Goal: Contribute content

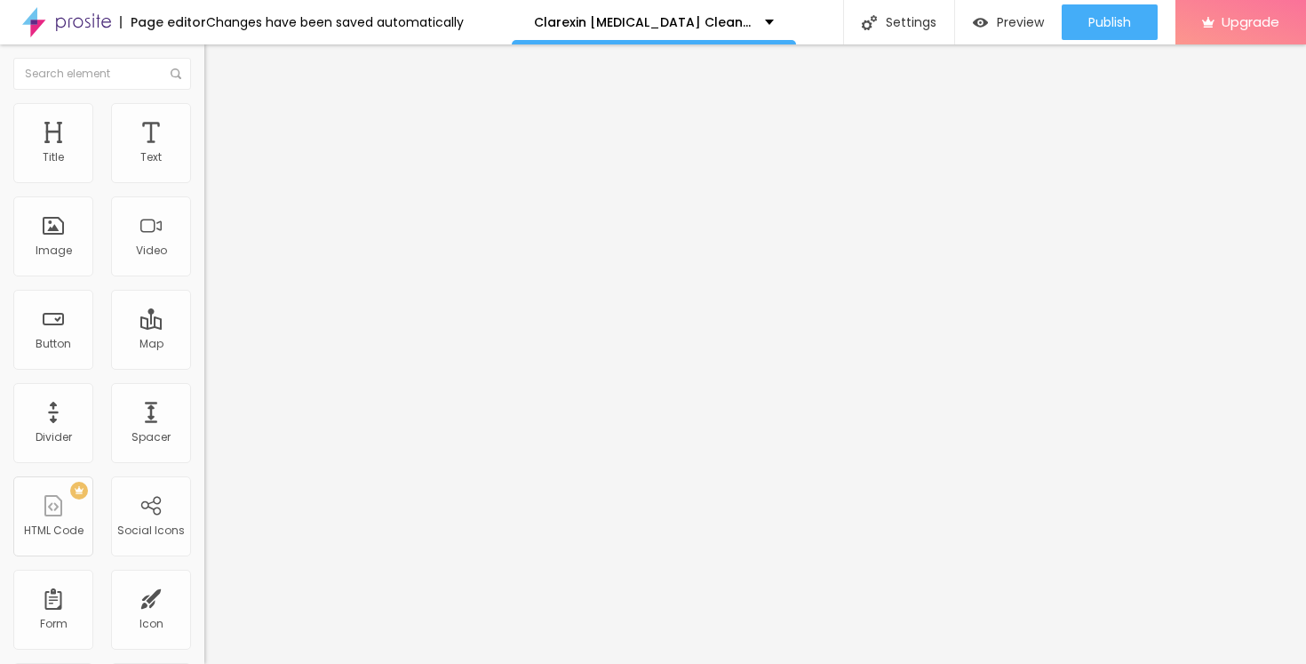
click at [212, 258] on icon "button" at bounding box center [217, 252] width 11 height 11
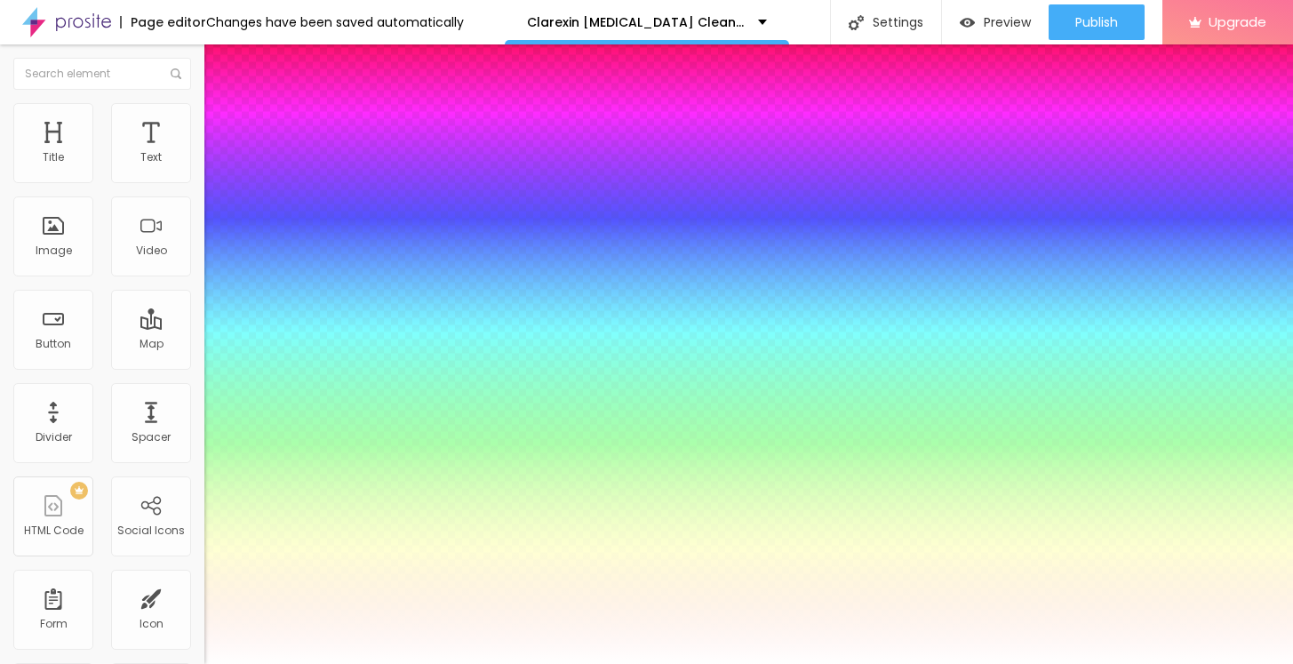
type input "1"
type input "0.5"
type input "54"
type input "1"
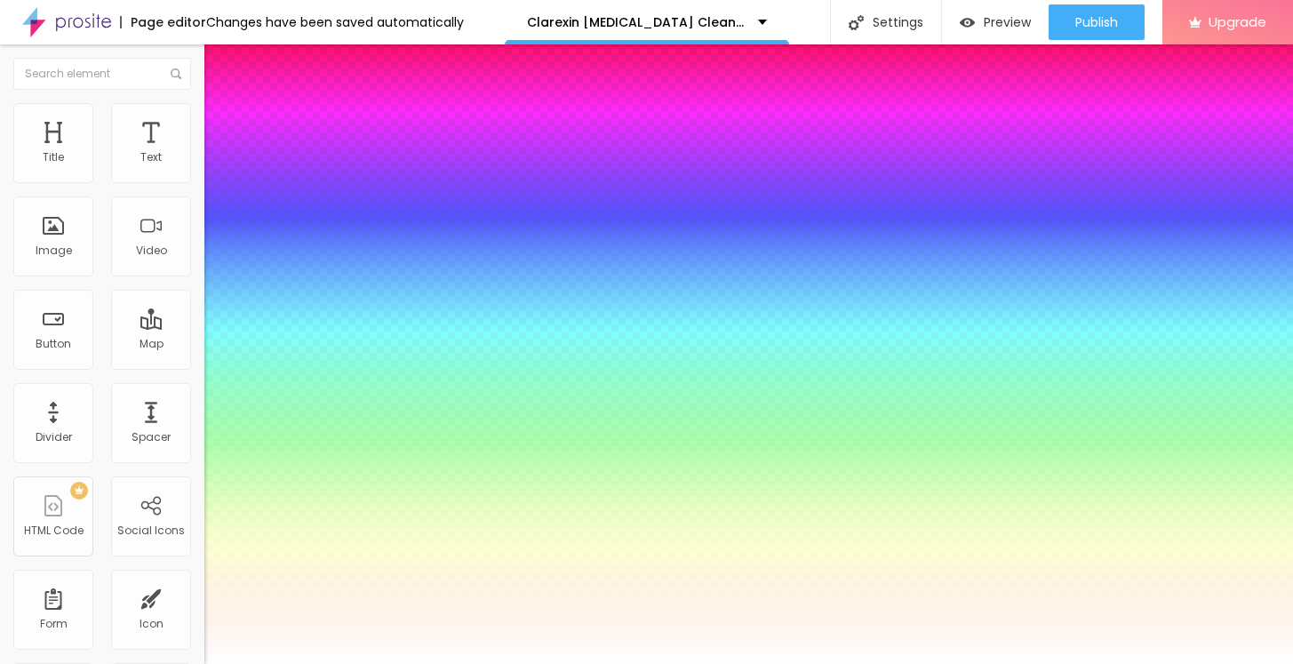
type input "0.5"
type input "55"
type input "1"
type input "0.5"
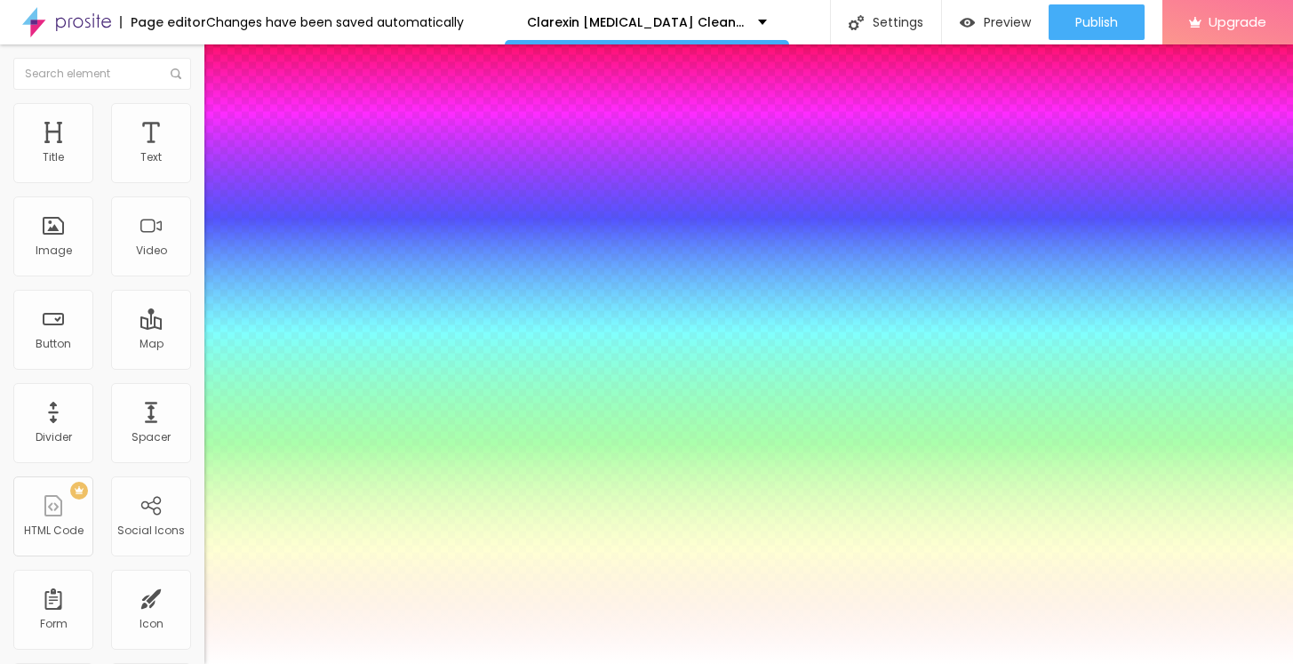
type input "56"
type input "1"
type input "0.5"
type input "57"
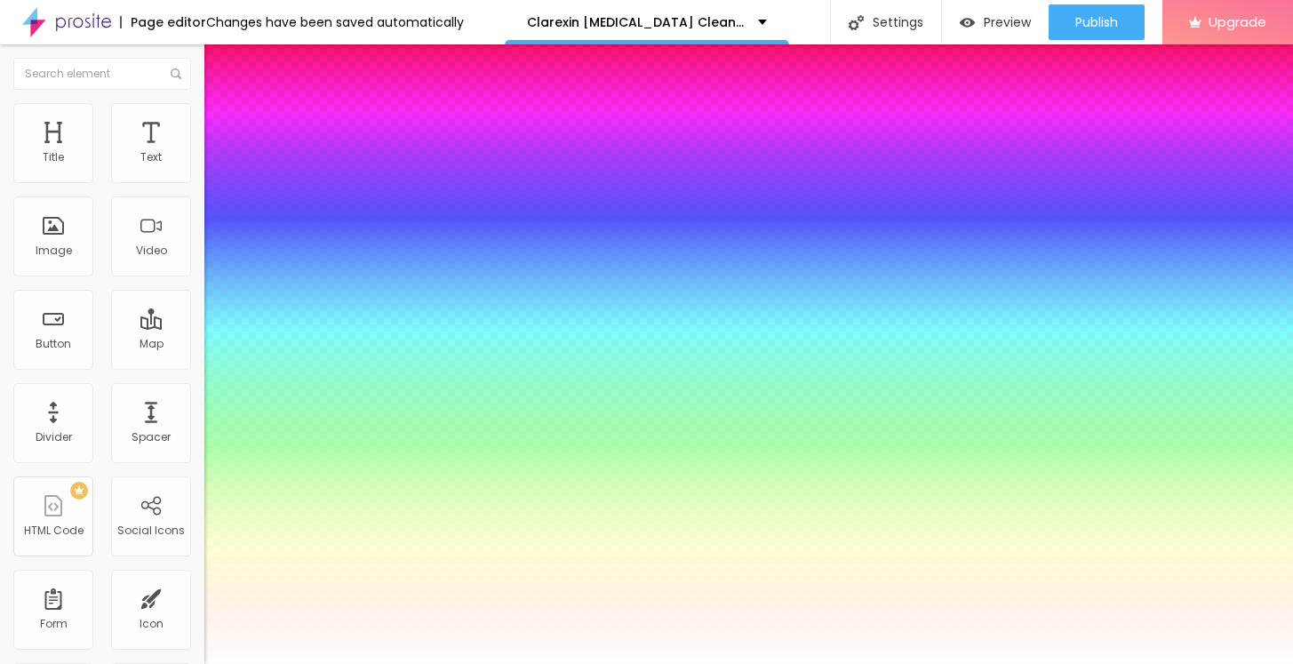
type input "57"
type input "1"
type input "0.5"
type input "58"
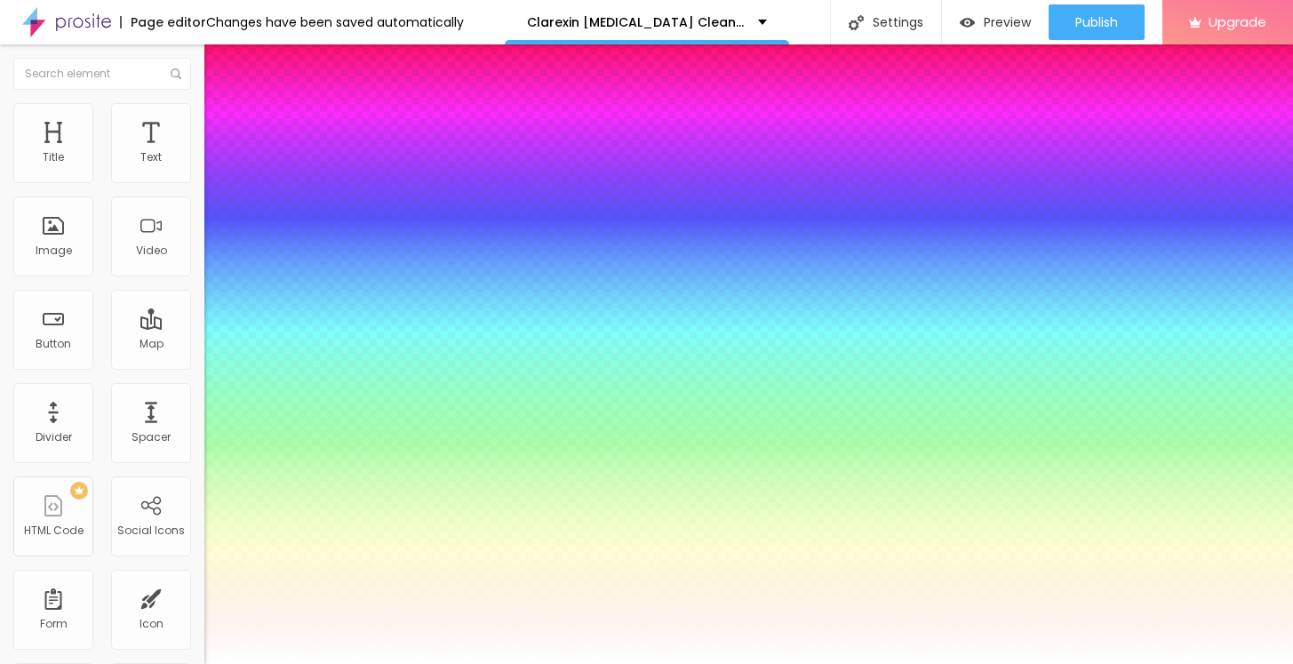
type input "1"
type input "0.5"
type input "59"
type input "1"
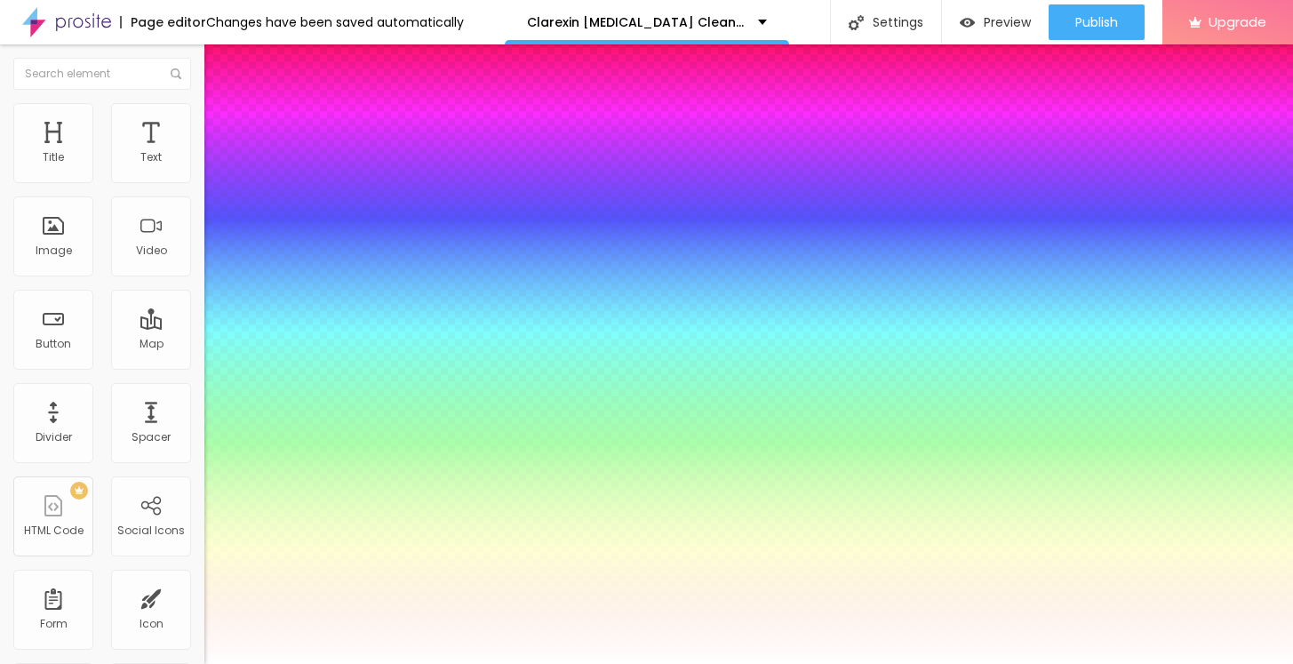
type input "0.5"
type input "60"
type input "1"
type input "0.5"
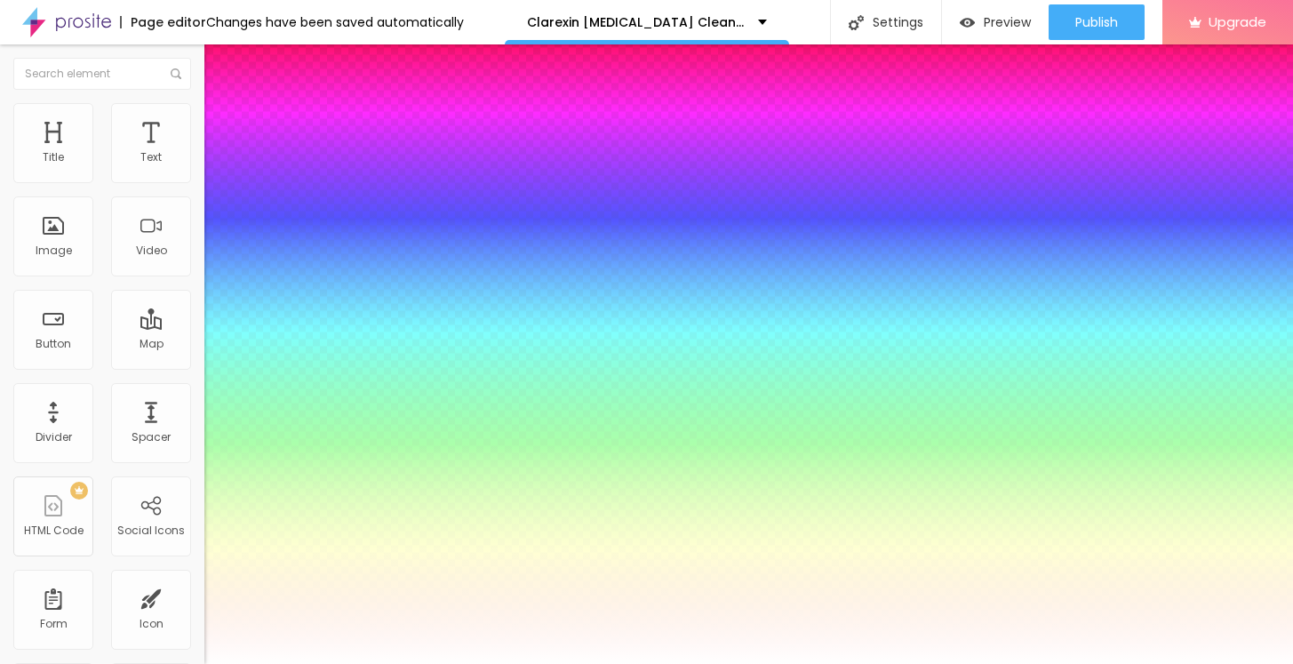
type input "61"
type input "1"
type input "0.5"
type input "63"
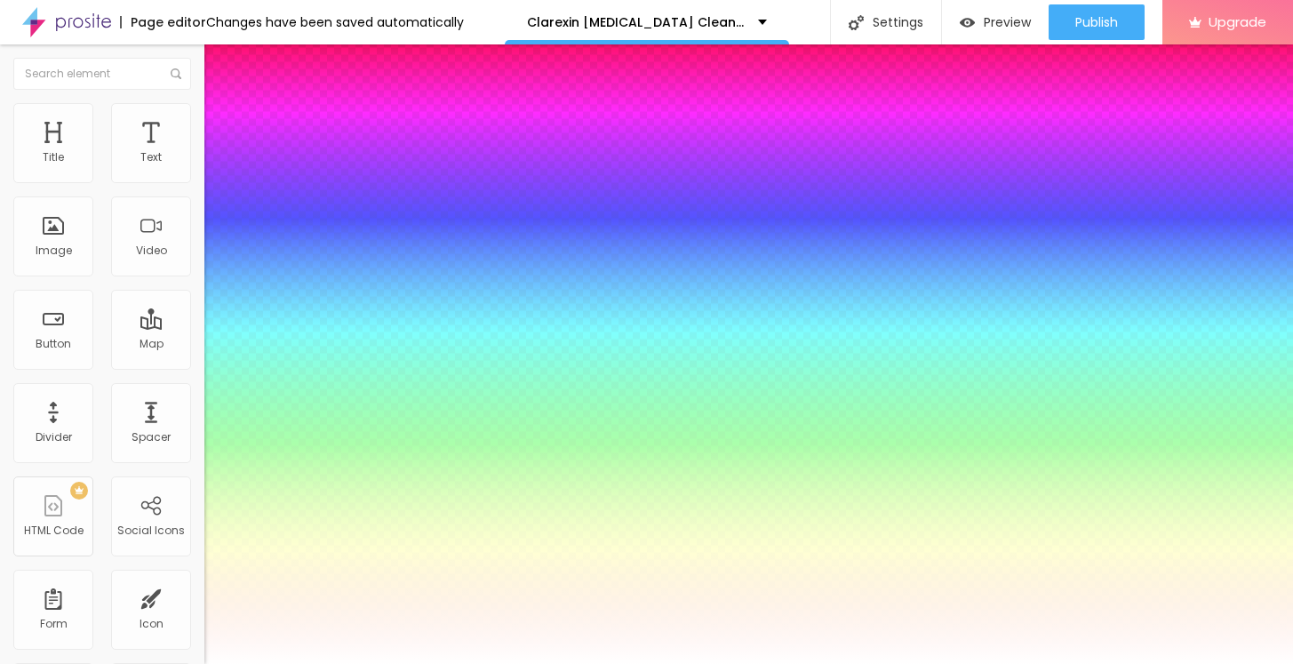
type input "63"
type input "1"
type input "0.5"
type input "64"
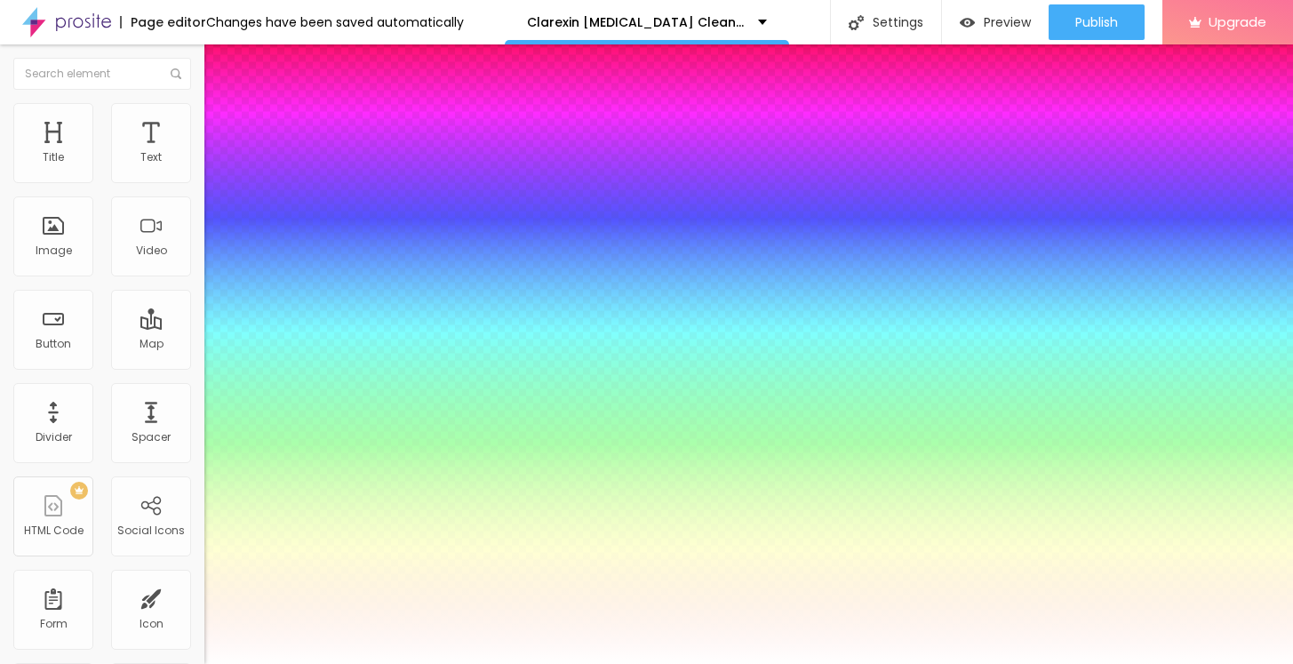
type input "1"
type input "0.5"
type input "65"
type input "1"
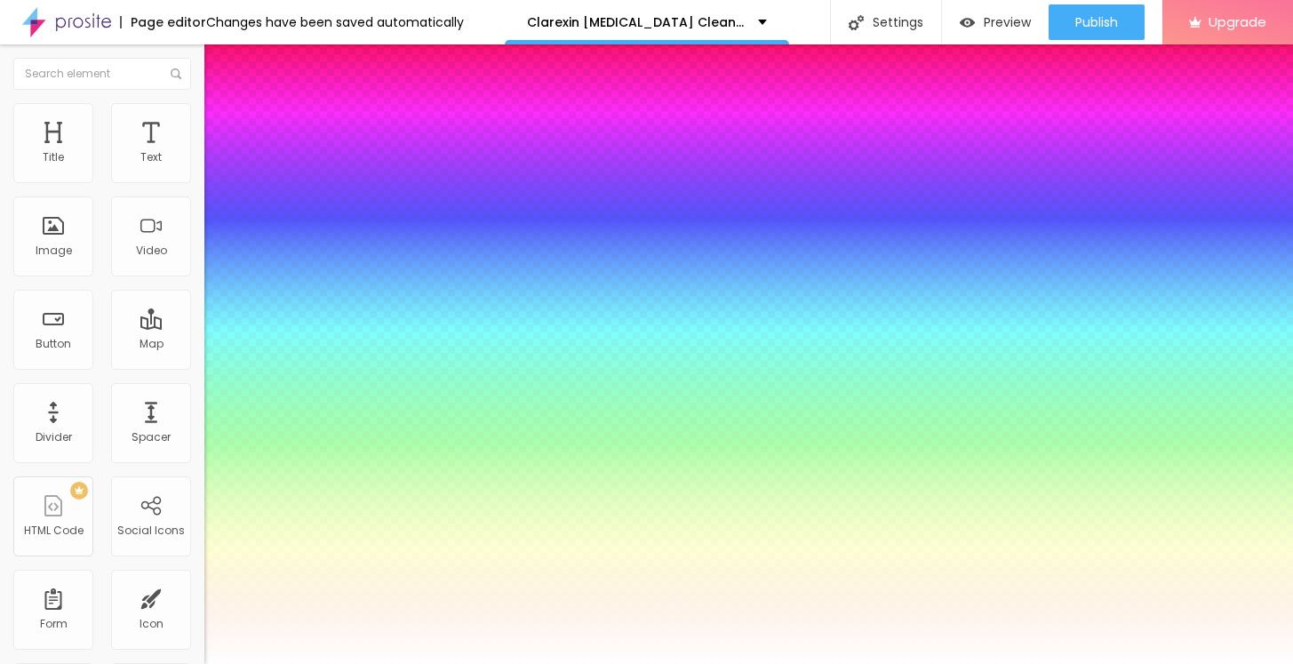
type input "0.5"
type input "1"
type input "0.5"
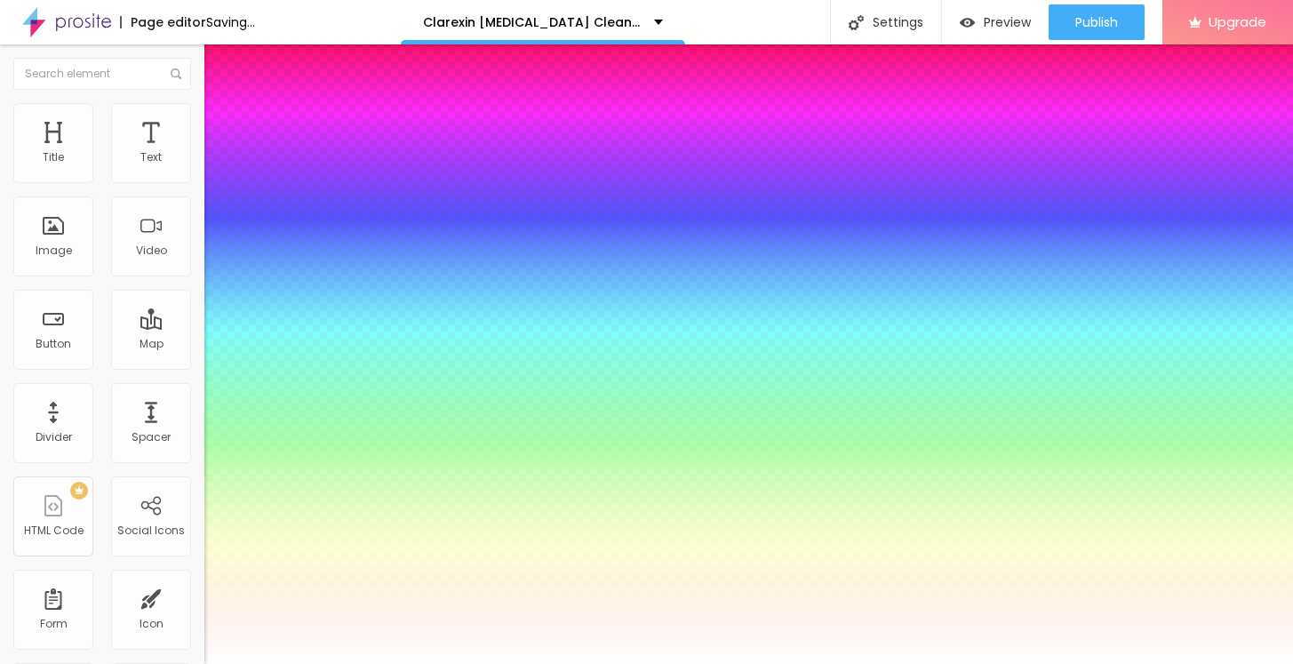
type input "66"
type input "1"
type input "0.5"
type input "68"
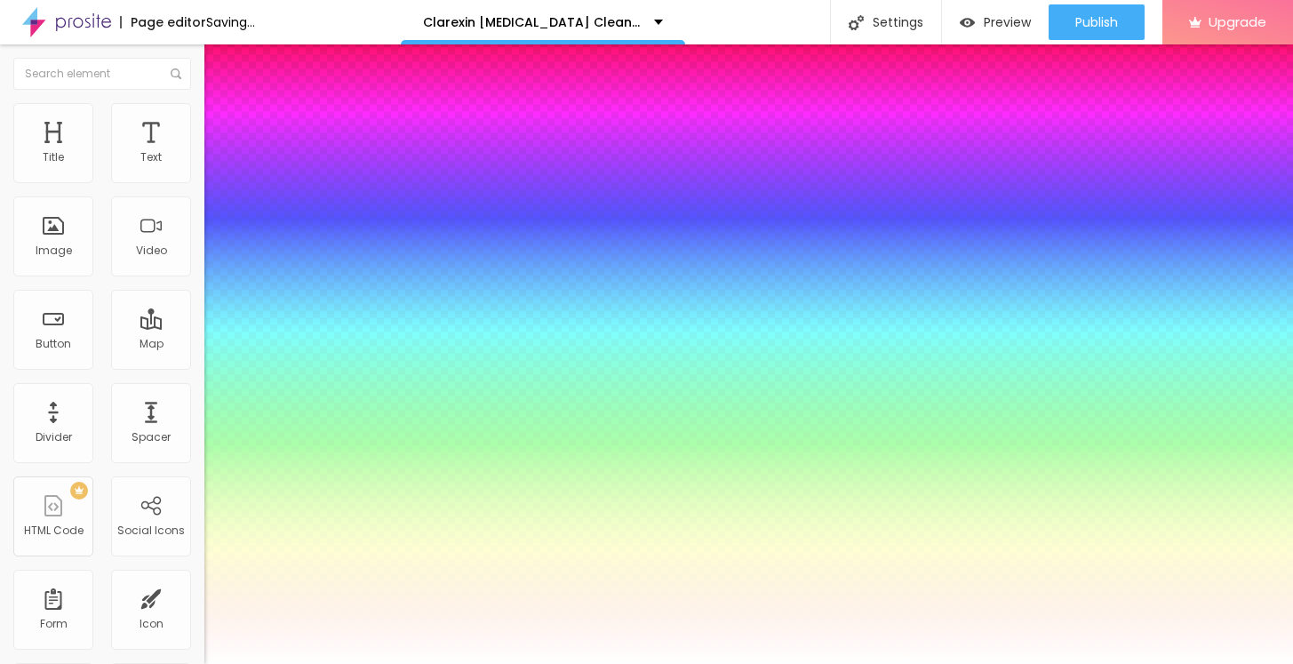
type input "68"
type input "1"
type input "0.5"
type input "69"
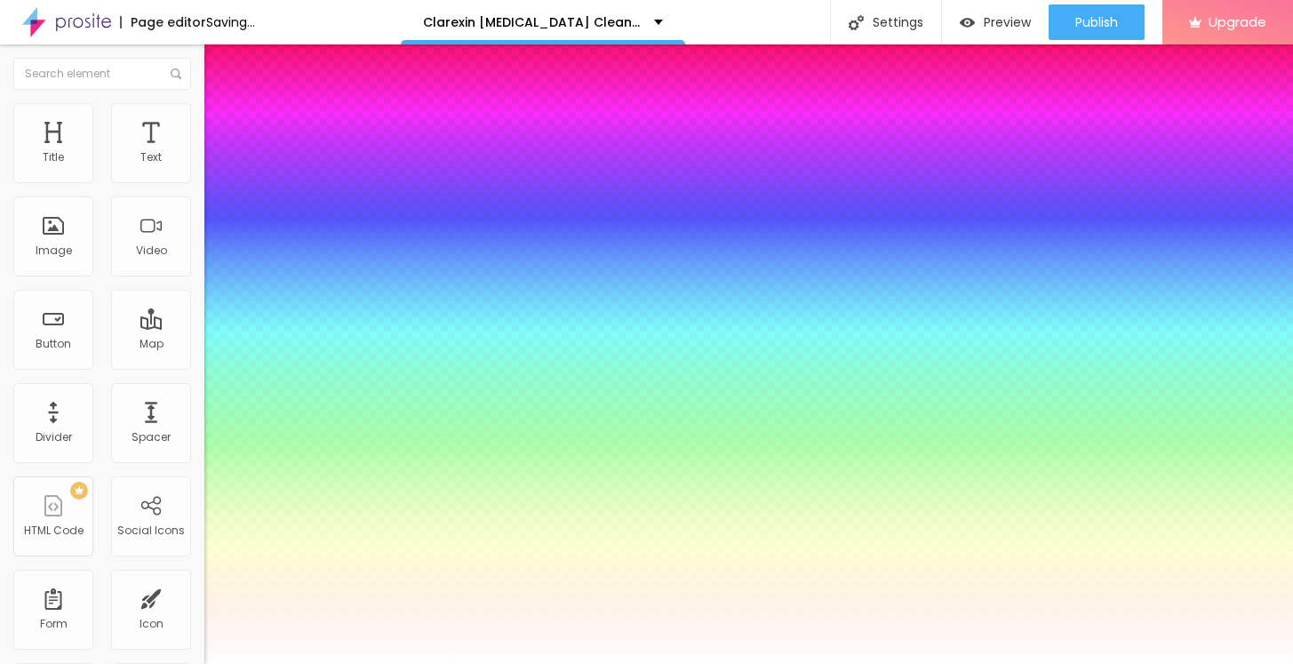
type input "1"
type input "0.5"
type input "70"
type input "1"
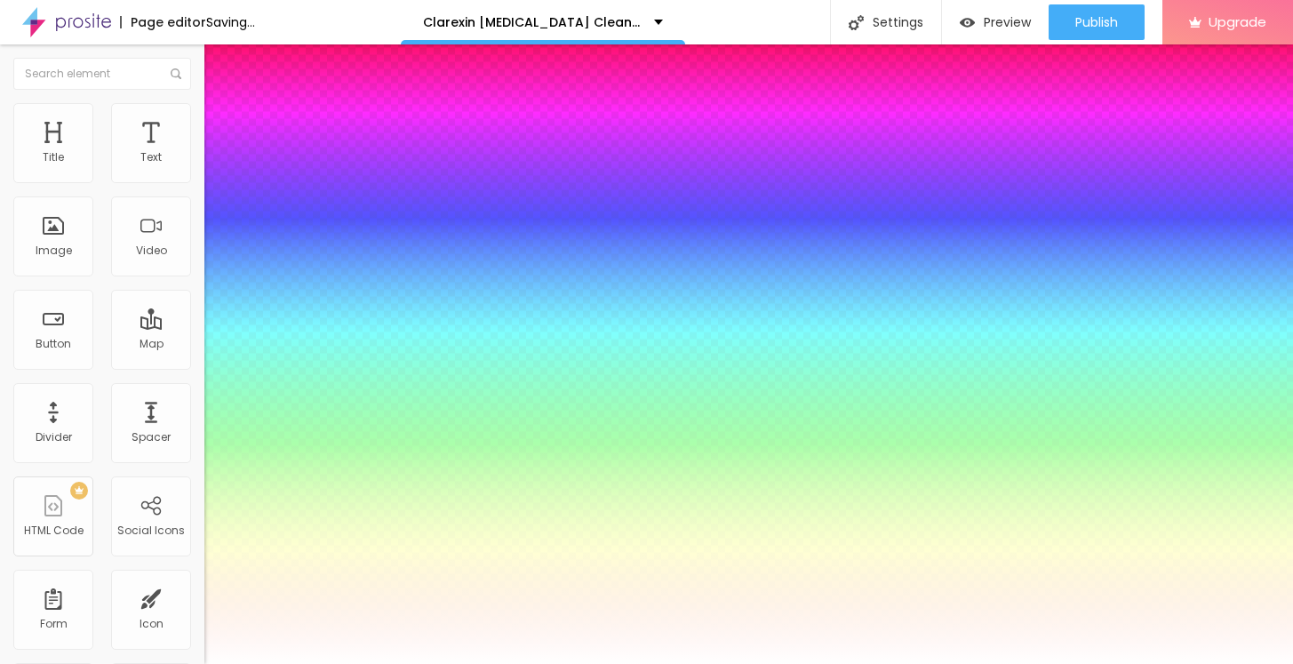
type input "0.5"
type input "71"
type input "1"
type input "0.5"
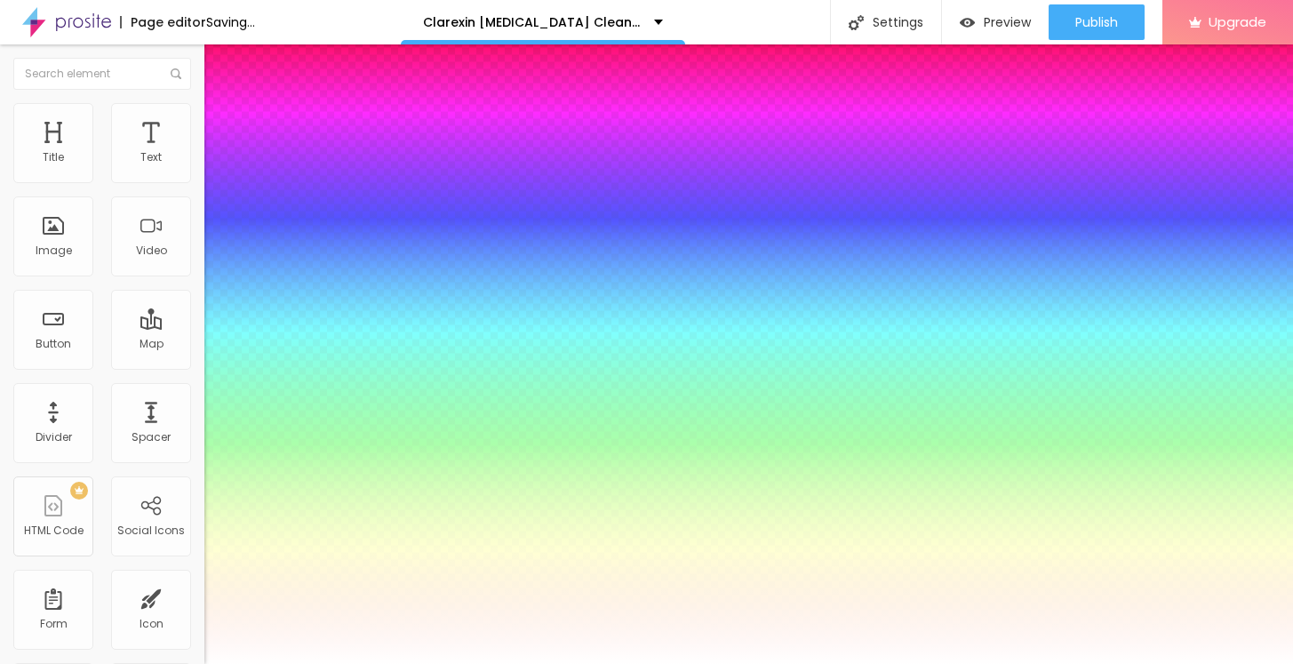
type input "1"
type input "0.5"
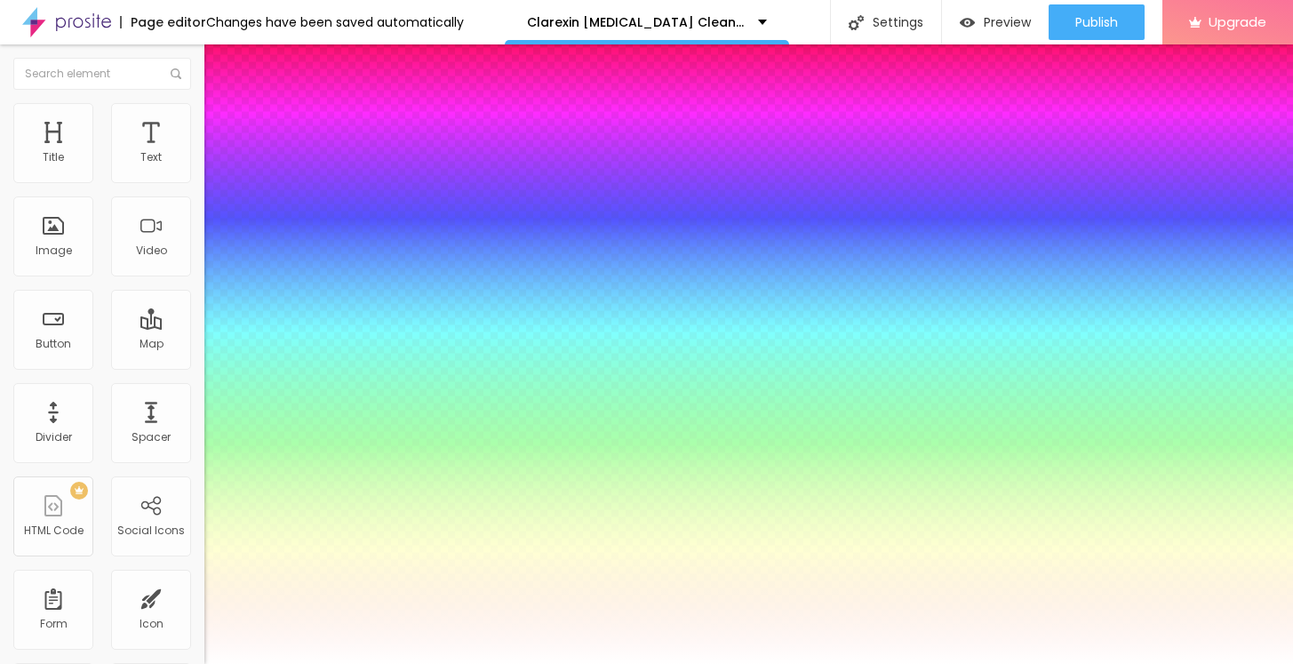
type input "72"
type input "1"
type input "0.5"
type input "73"
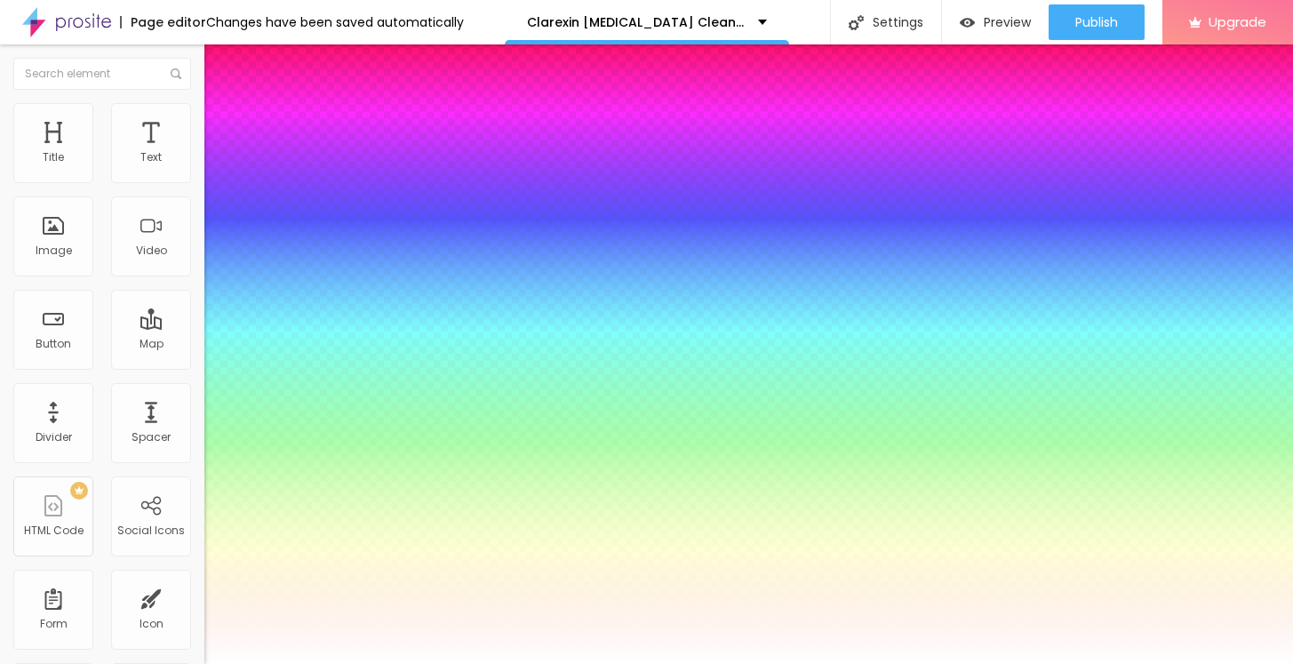
type input "73"
type input "1"
type input "0.5"
type input "74"
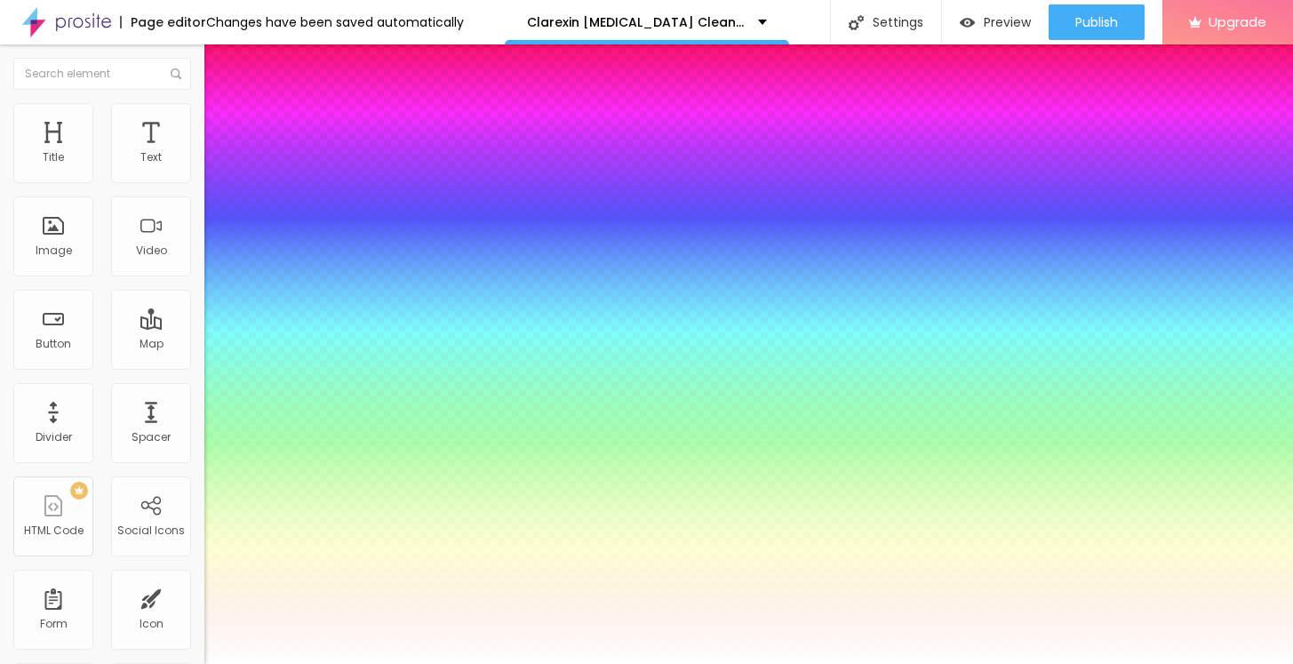
type input "1"
type input "0.5"
type input "75"
type input "1"
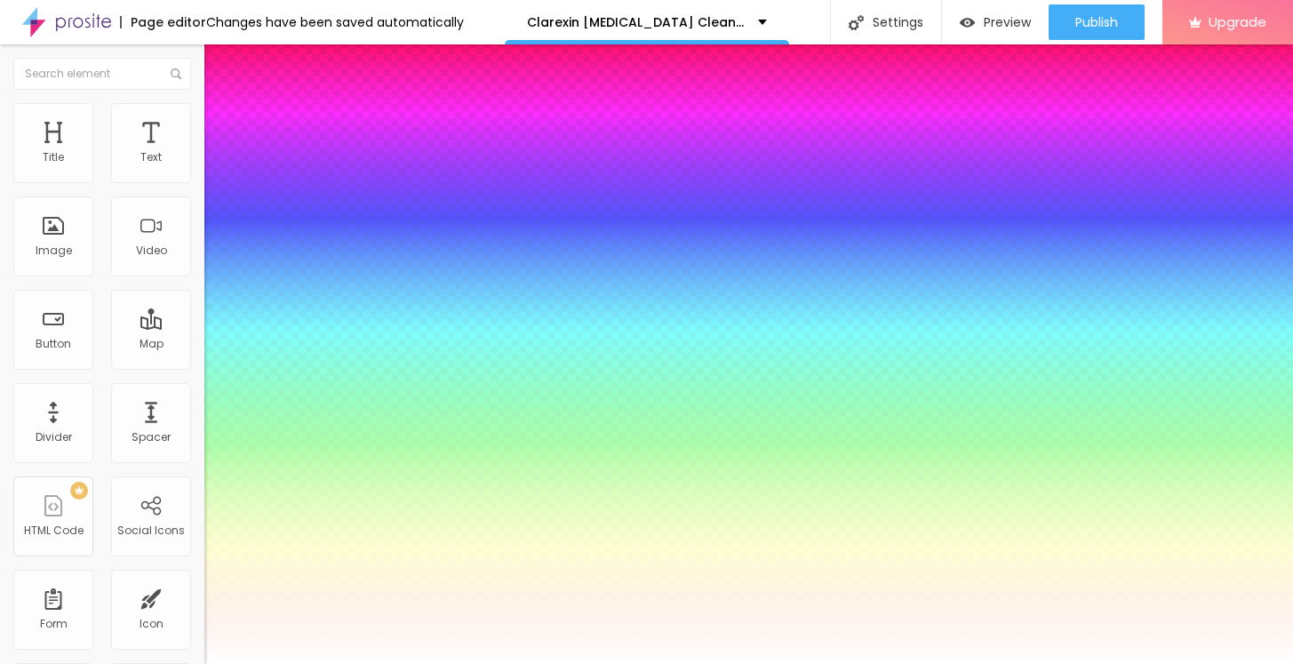
type input "0.5"
type input "76"
type input "1"
type input "0.5"
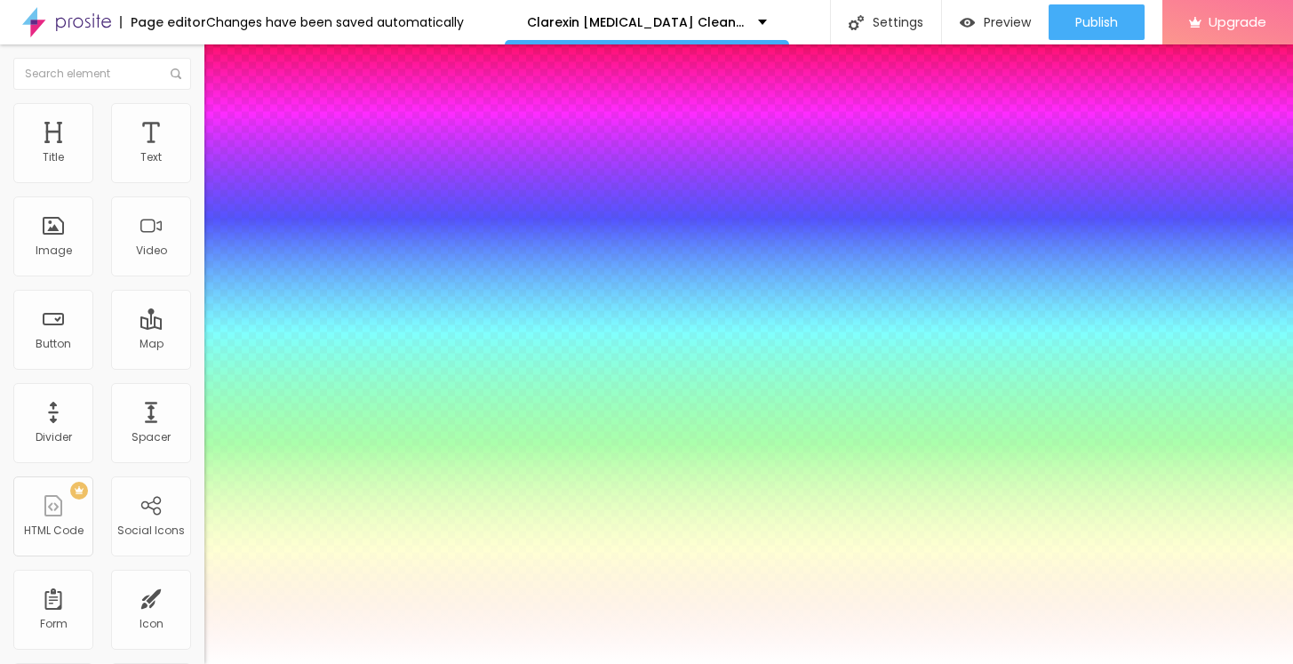
type input "77"
type input "1"
type input "0.5"
type input "78"
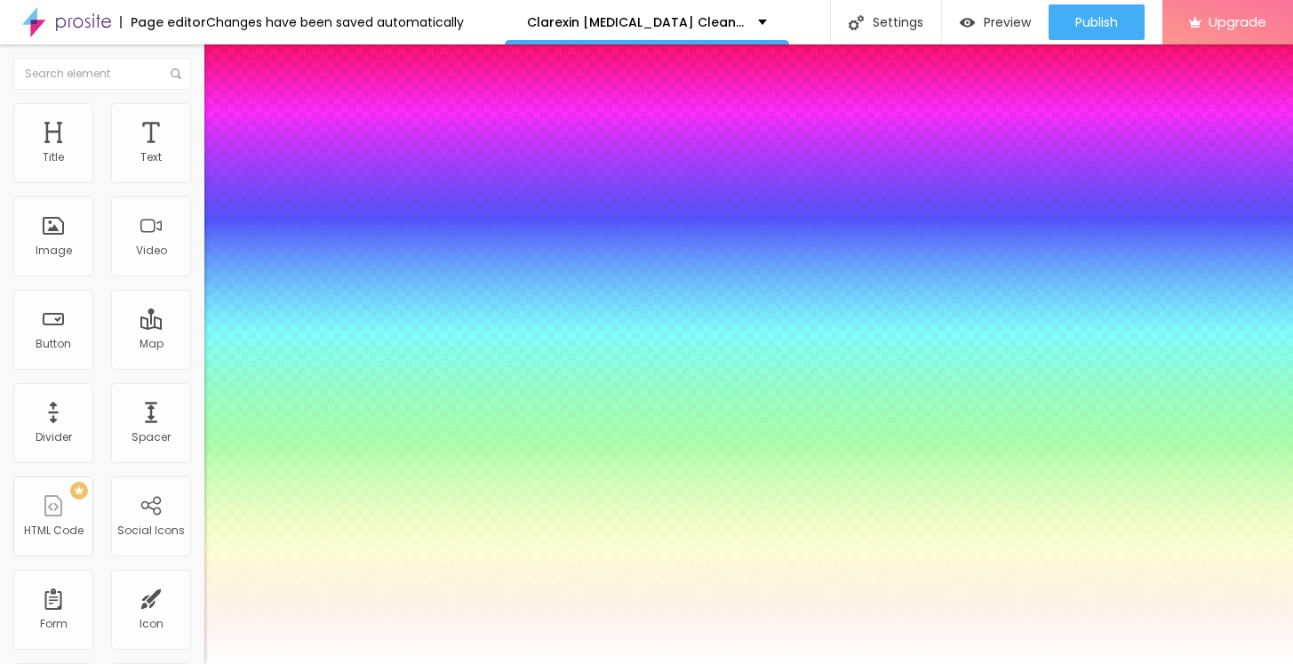
type input "78"
type input "1"
type input "0.5"
type input "1"
type input "0.5"
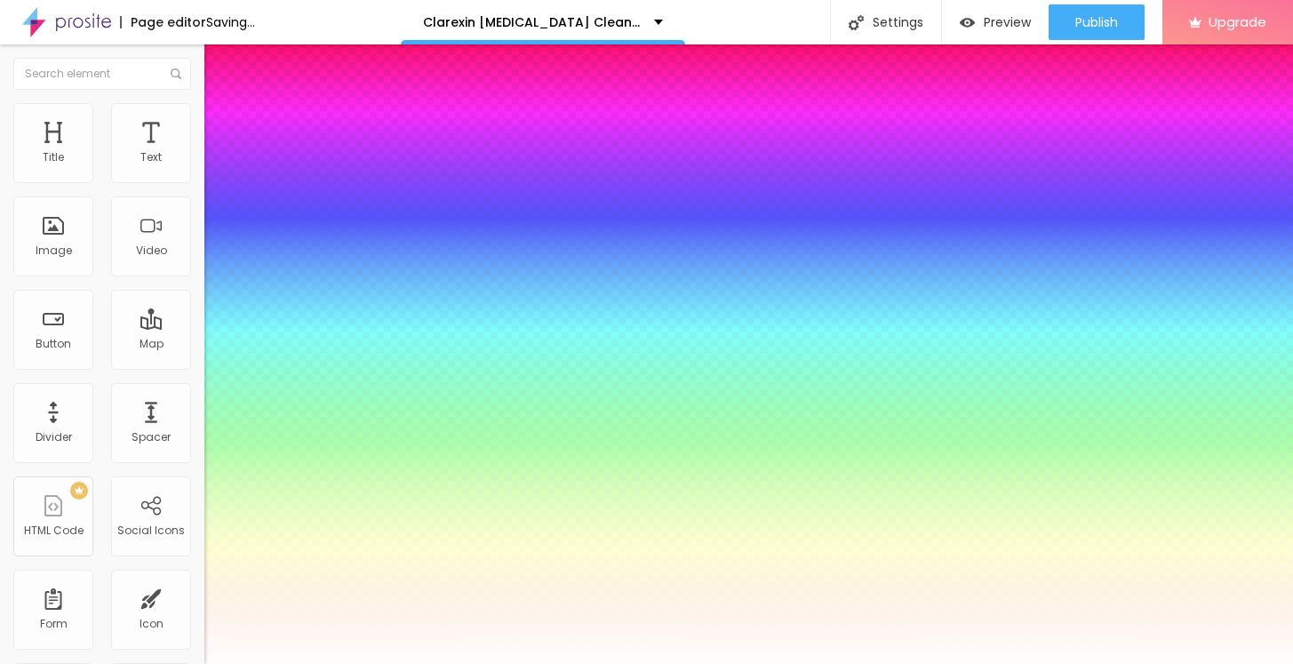
drag, startPoint x: 290, startPoint y: 502, endPoint x: 324, endPoint y: 503, distance: 34.7
type input "78"
type input "1"
type input "0.5"
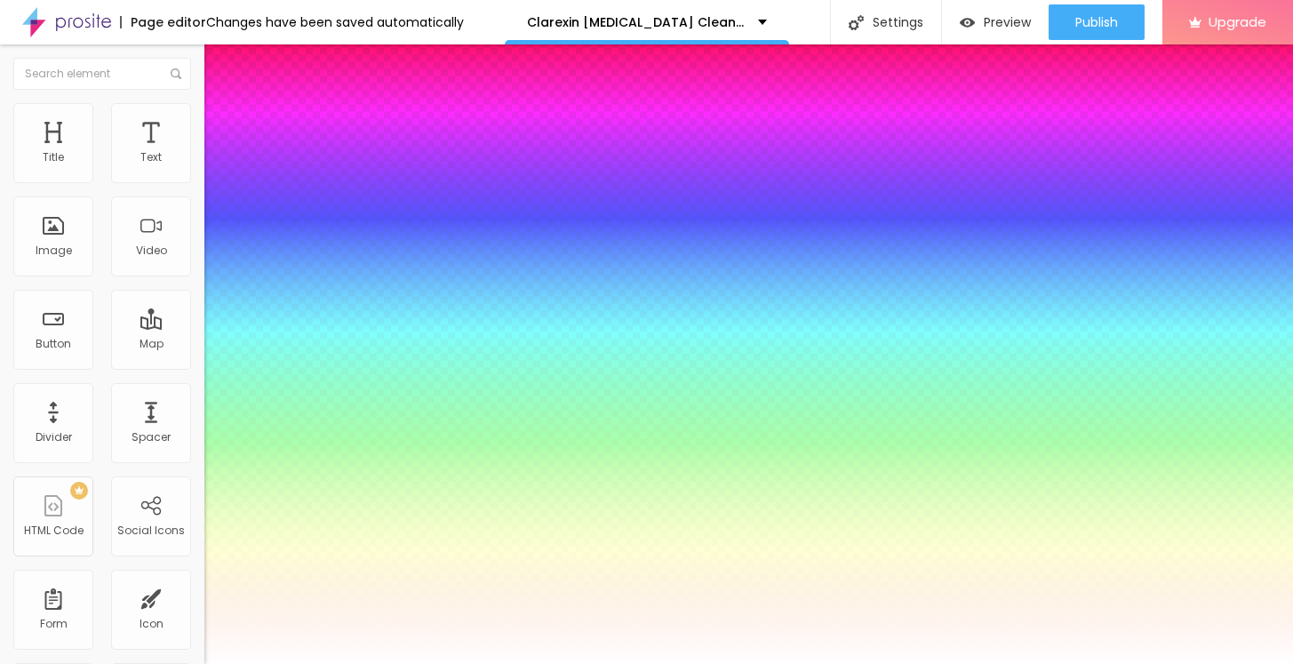
type input "80"
type input "1"
type input "0.5"
type input "79"
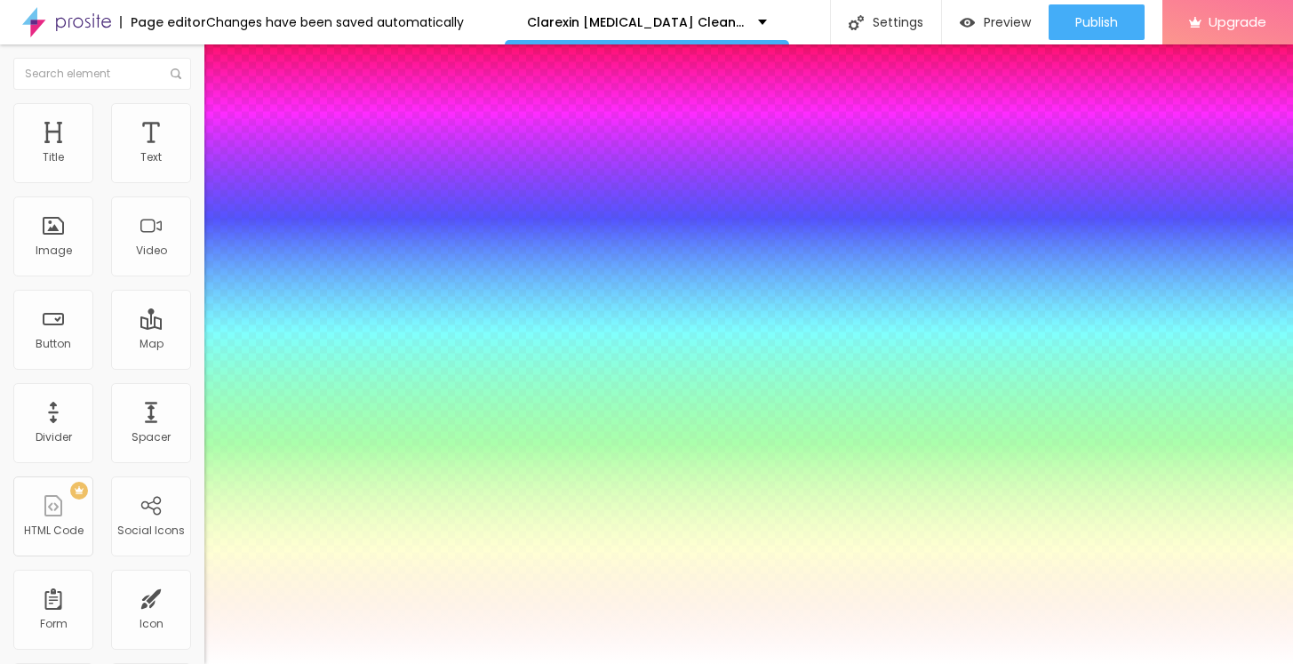
type input "79"
type input "1"
type input "0.5"
type input "78"
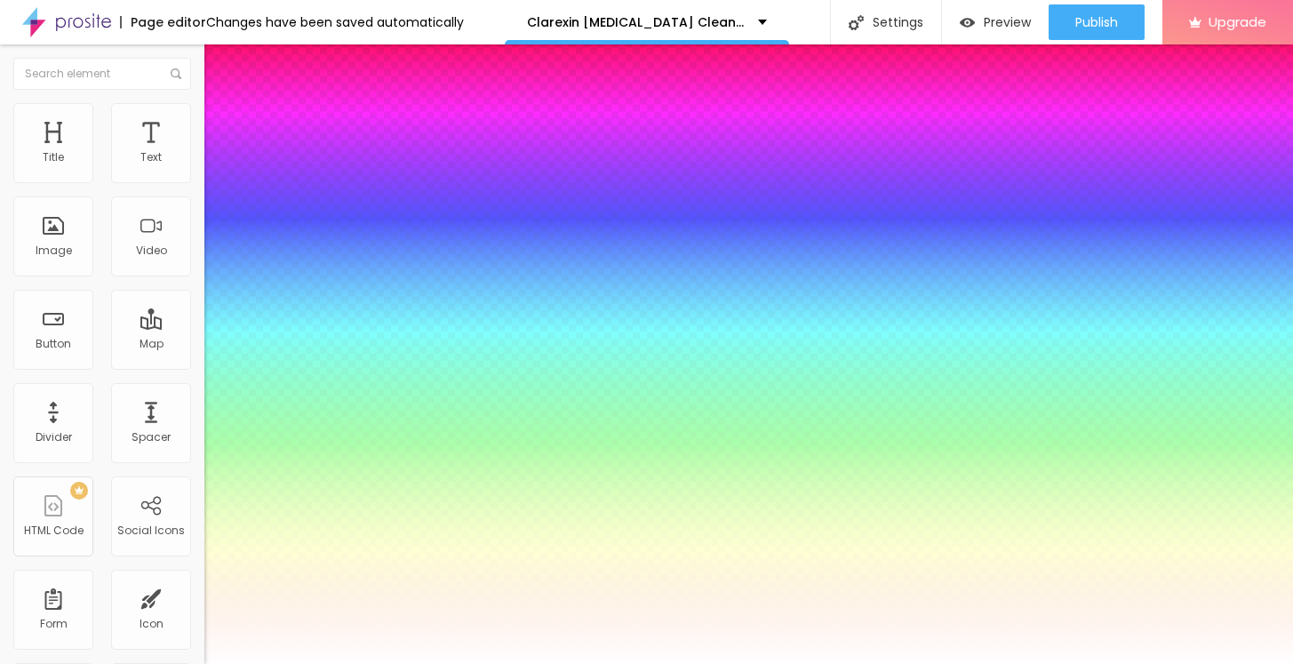
type input "1"
type input "0.5"
type input "77"
type input "1"
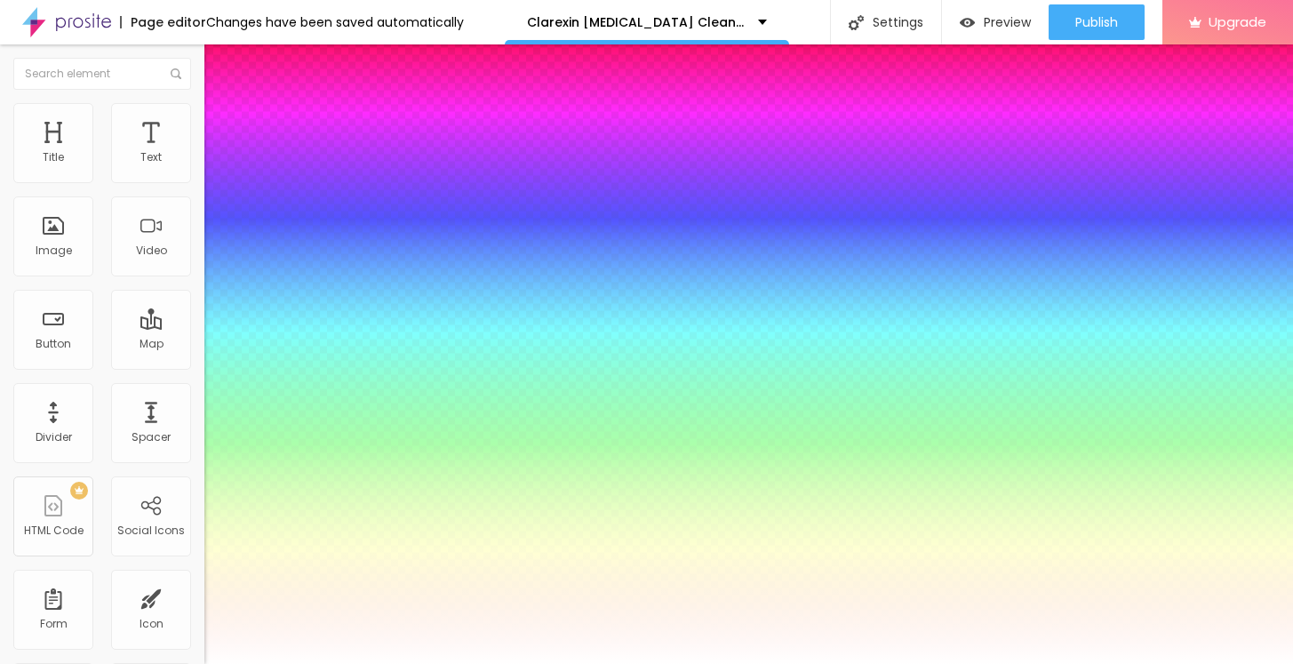
type input "0.5"
type input "76"
type input "1"
type input "0.5"
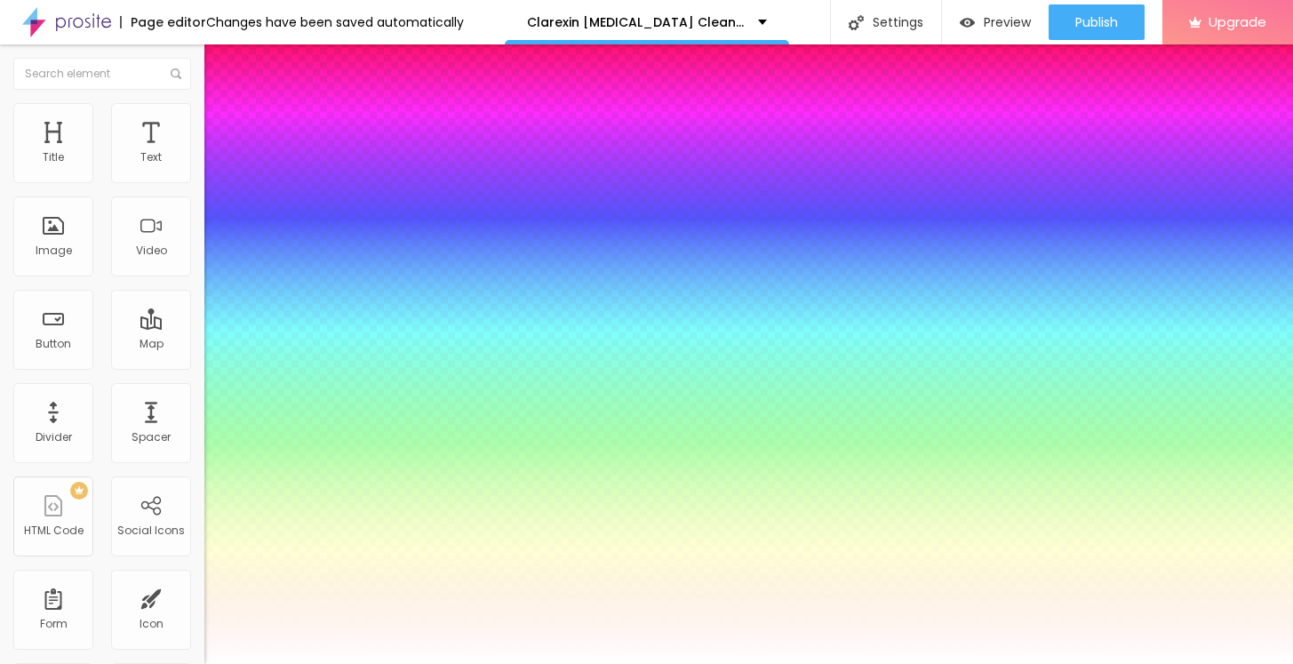
type input "75"
type input "1"
type input "0.5"
type input "74"
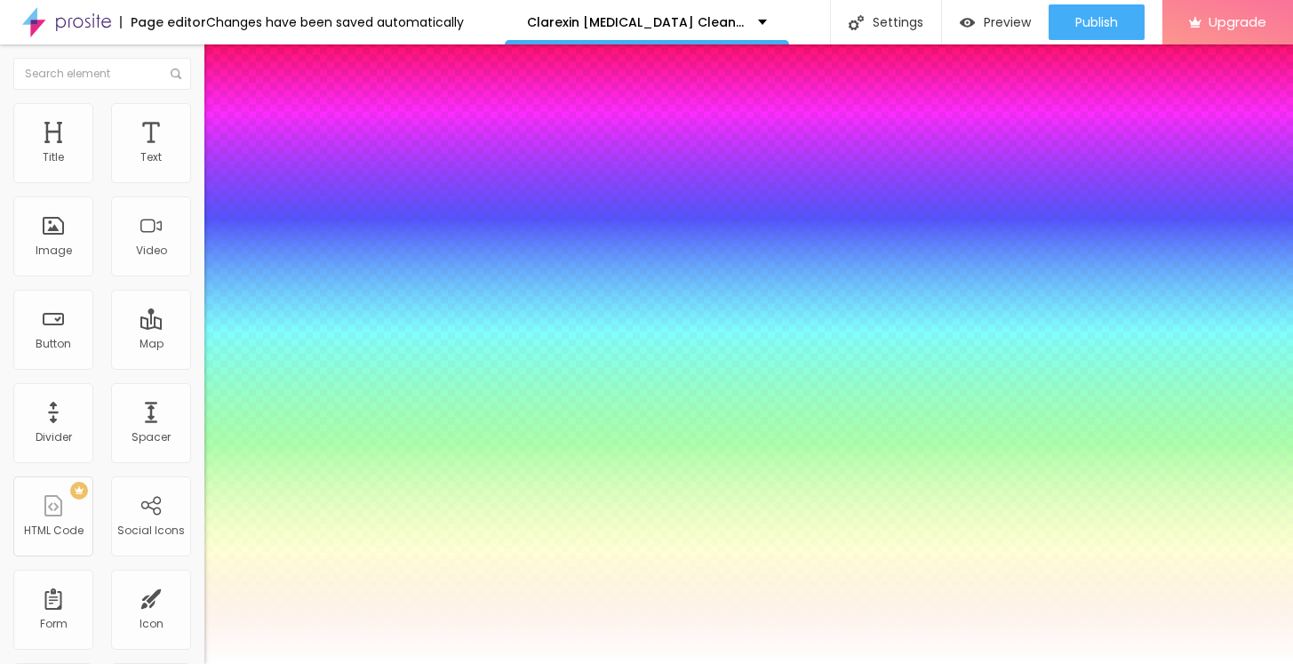
type input "74"
type input "1"
type input "0.5"
type input "73"
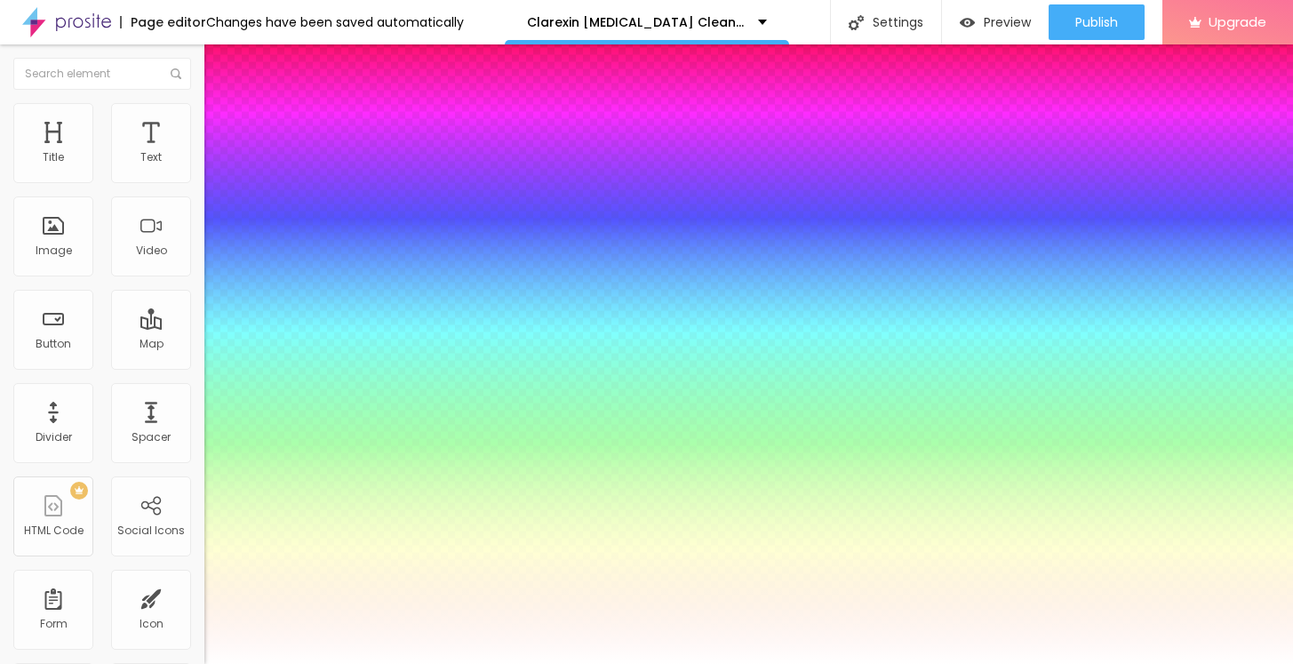
type input "1"
type input "0.5"
type input "72"
type input "1"
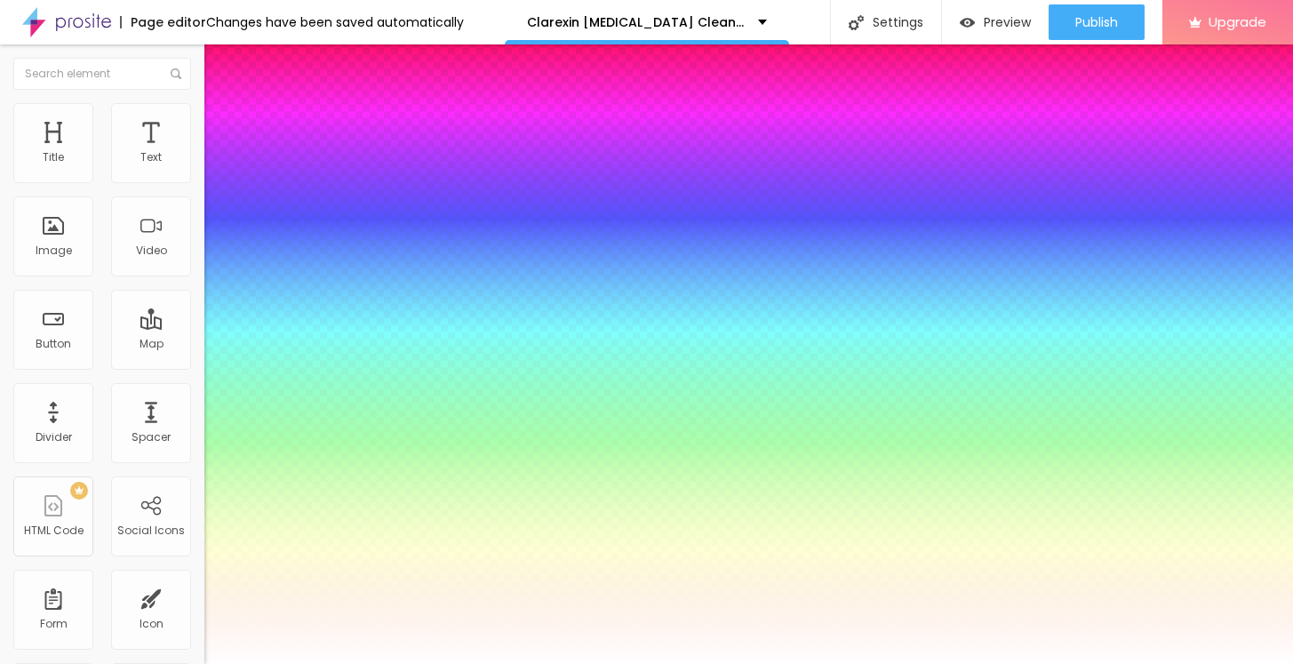
type input "0.5"
type input "71"
type input "1"
type input "0.5"
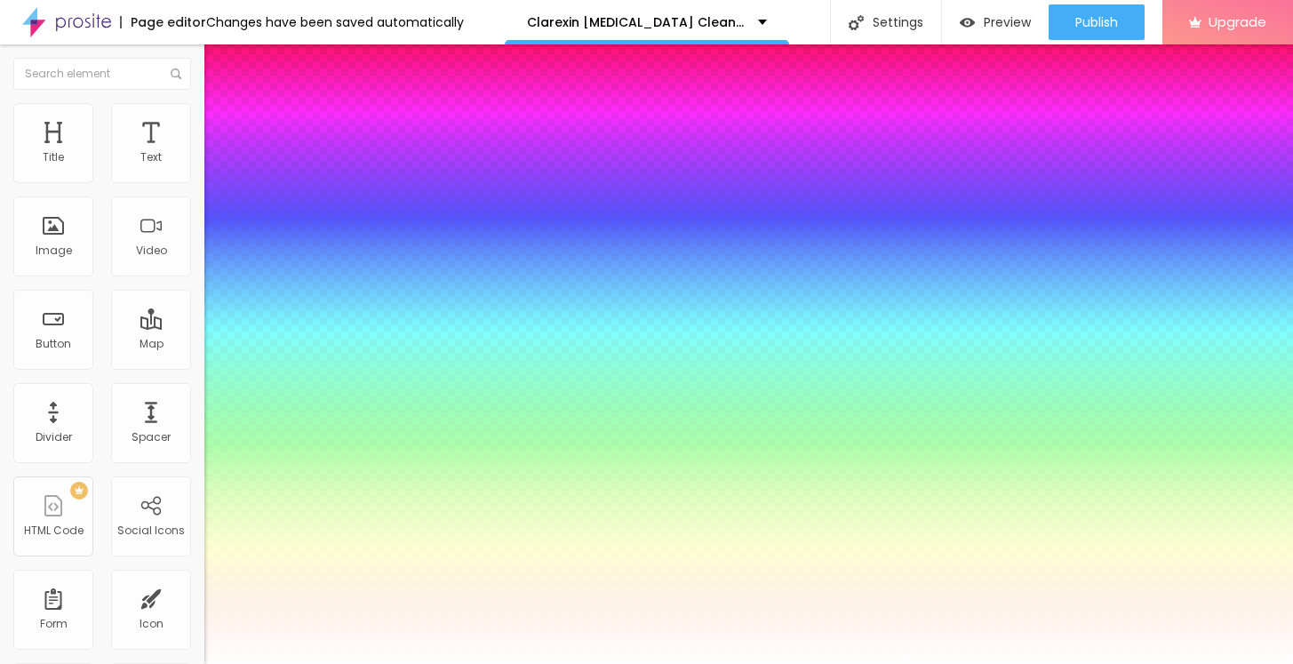
type input "70"
type input "1"
type input "0.5"
type input "69"
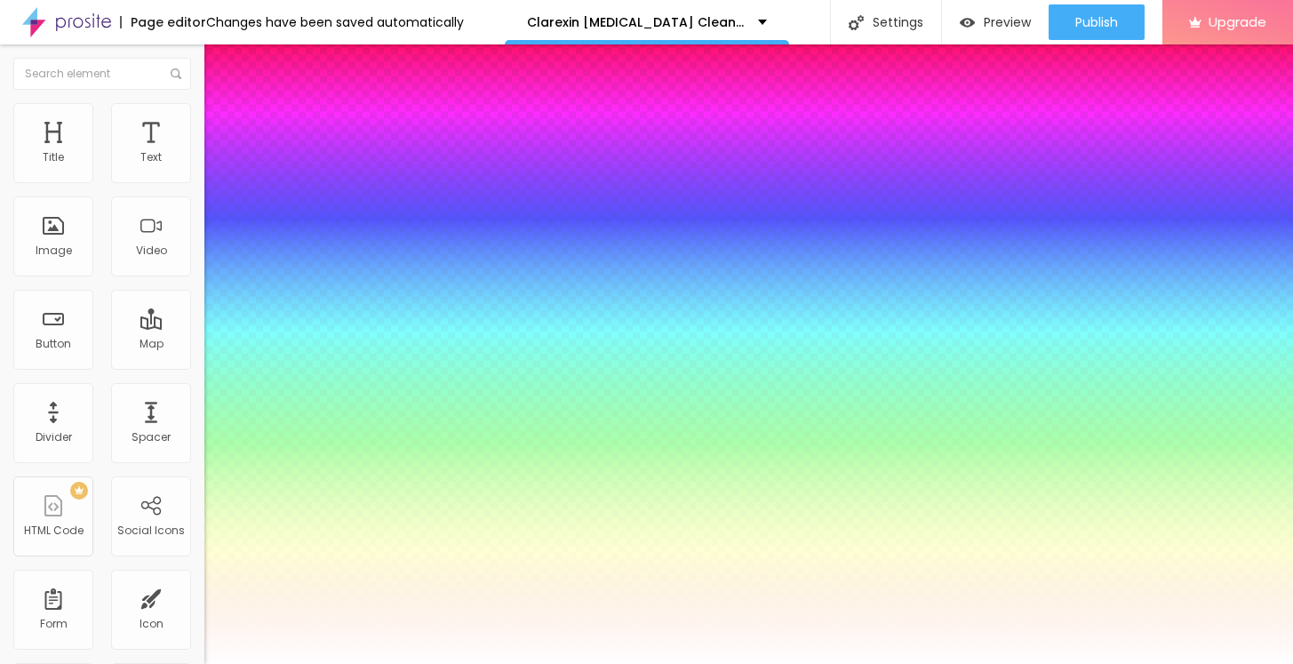
type input "69"
type input "1"
type input "0.5"
type input "68"
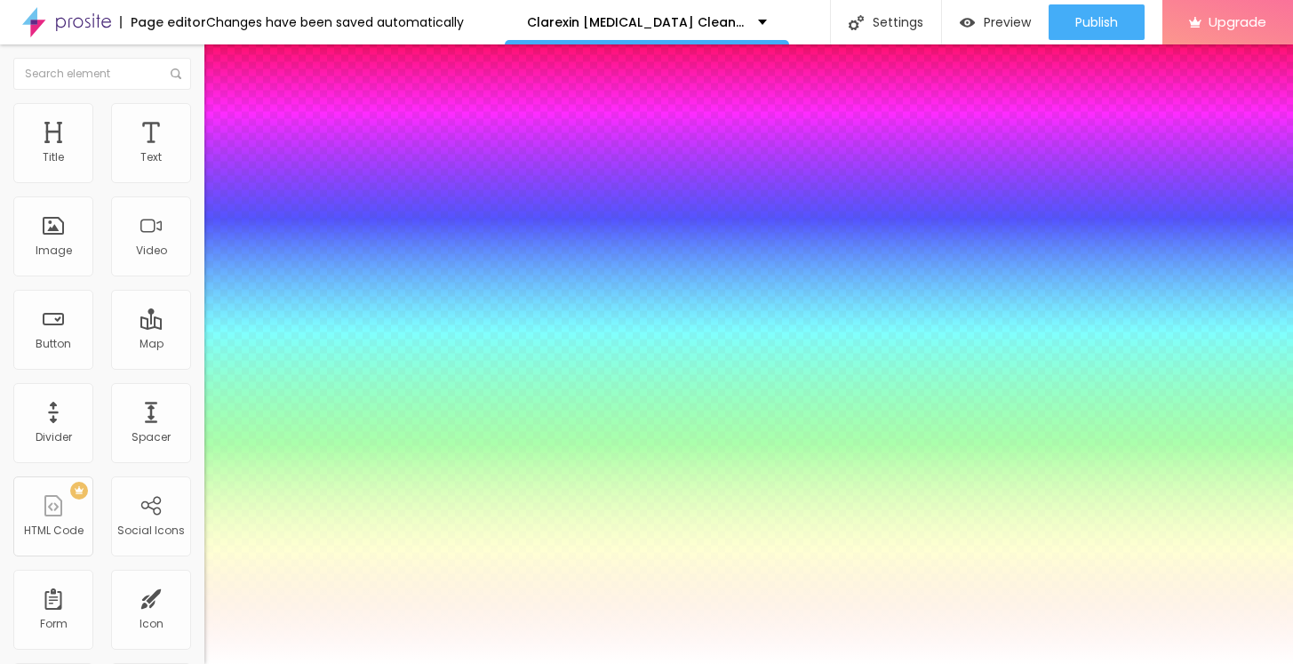
type input "1"
type input "0.5"
type input "67"
type input "1"
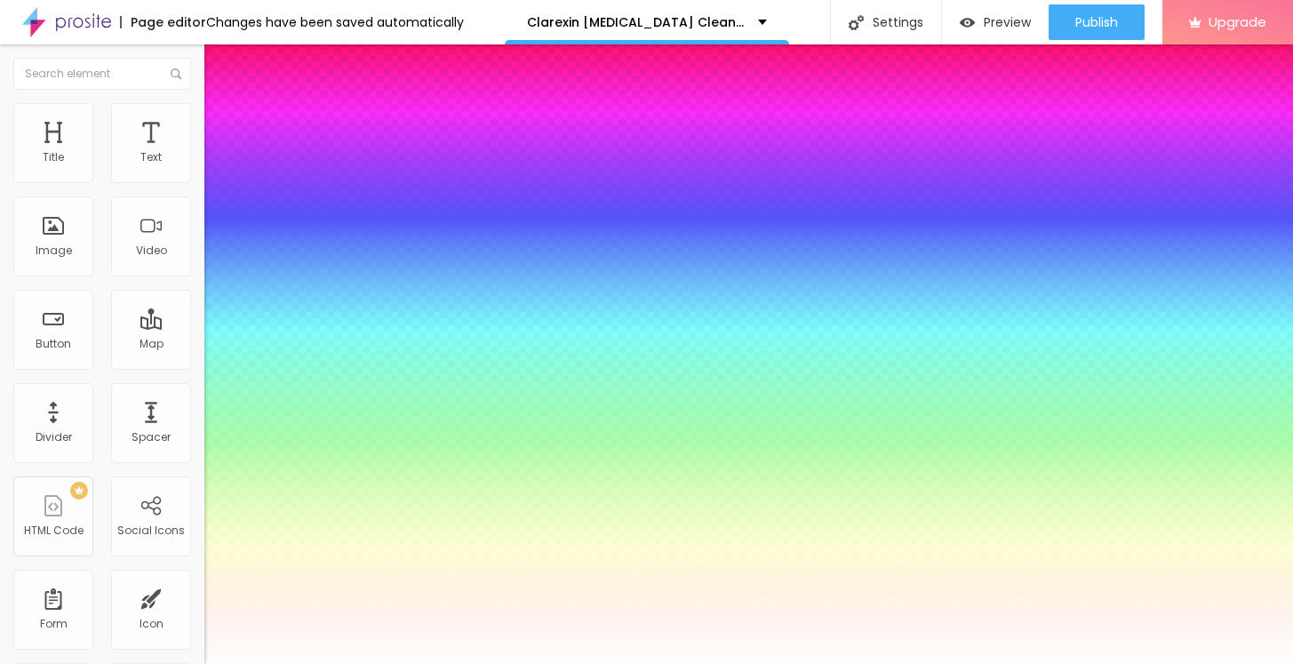
type input "0.5"
type input "66"
type input "1"
type input "0.5"
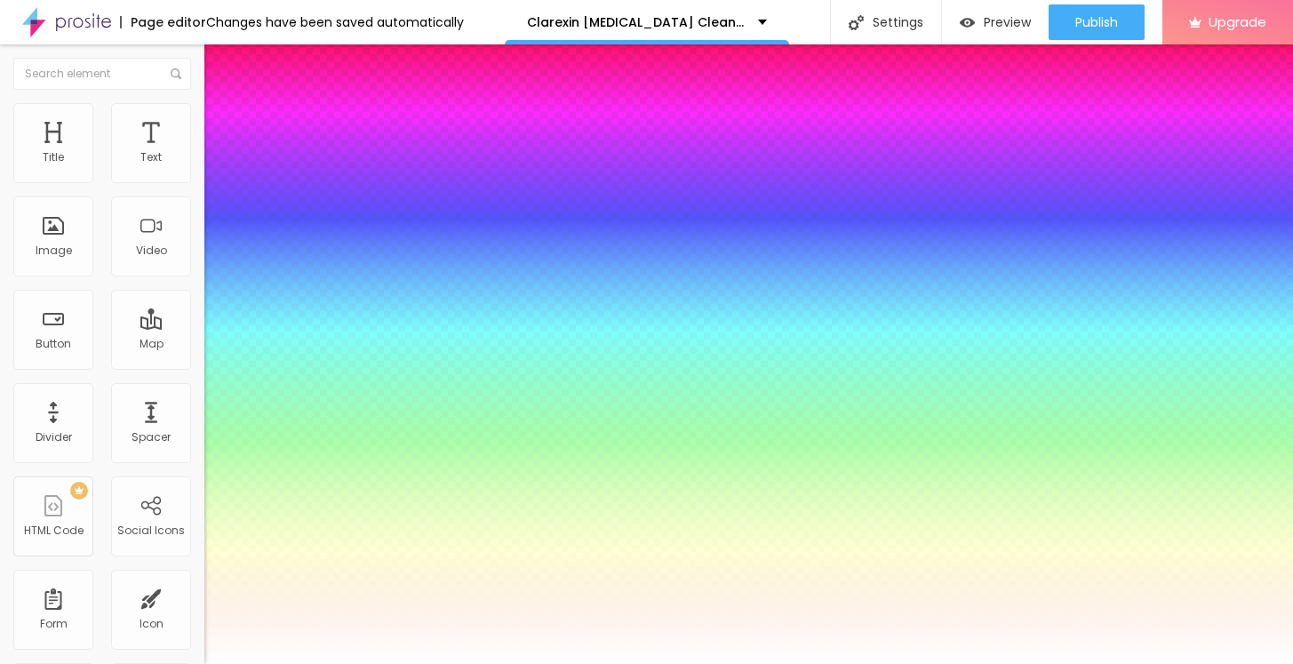
drag, startPoint x: 328, startPoint y: 499, endPoint x: 308, endPoint y: 504, distance: 20.1
type input "66"
type input "1"
type input "0.5"
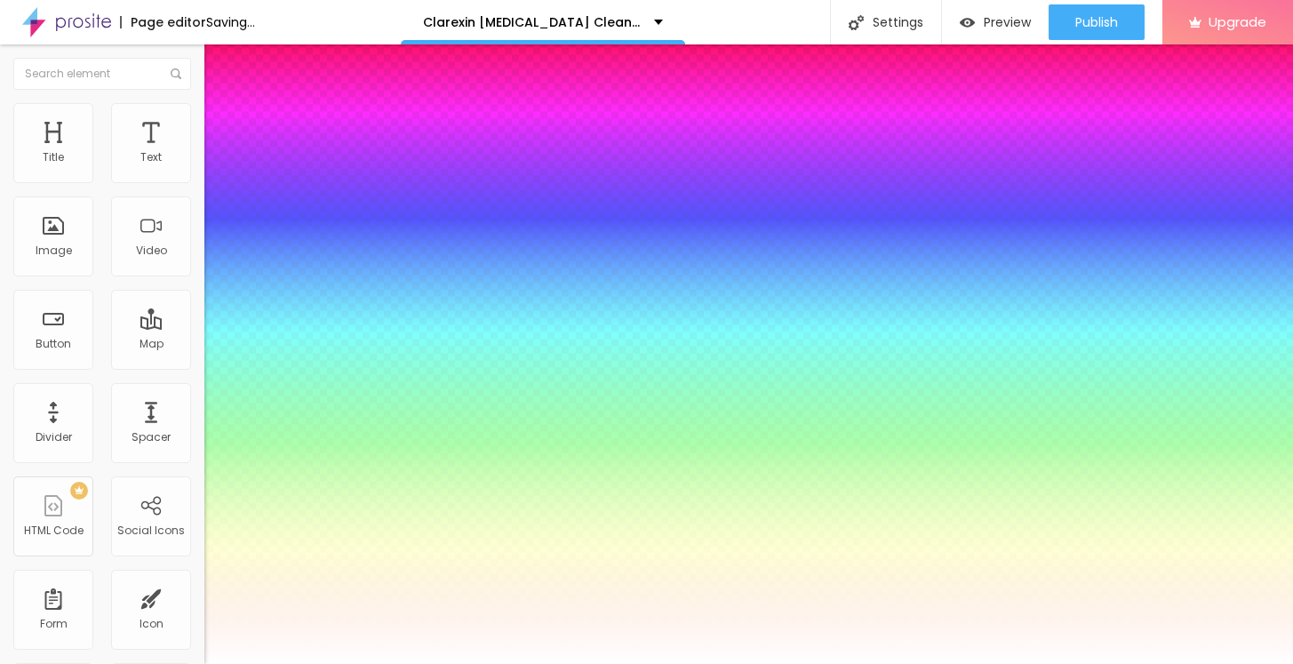
type input "1"
type input "0.5"
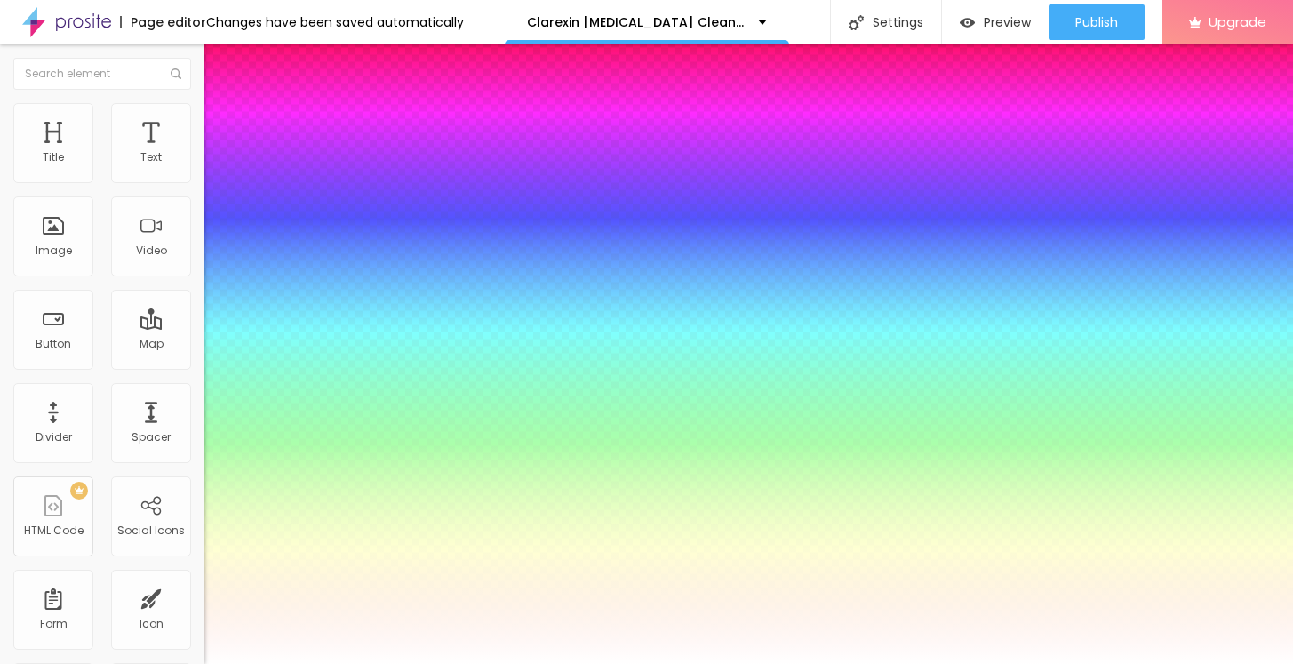
click at [739, 663] on div at bounding box center [646, 664] width 1293 height 0
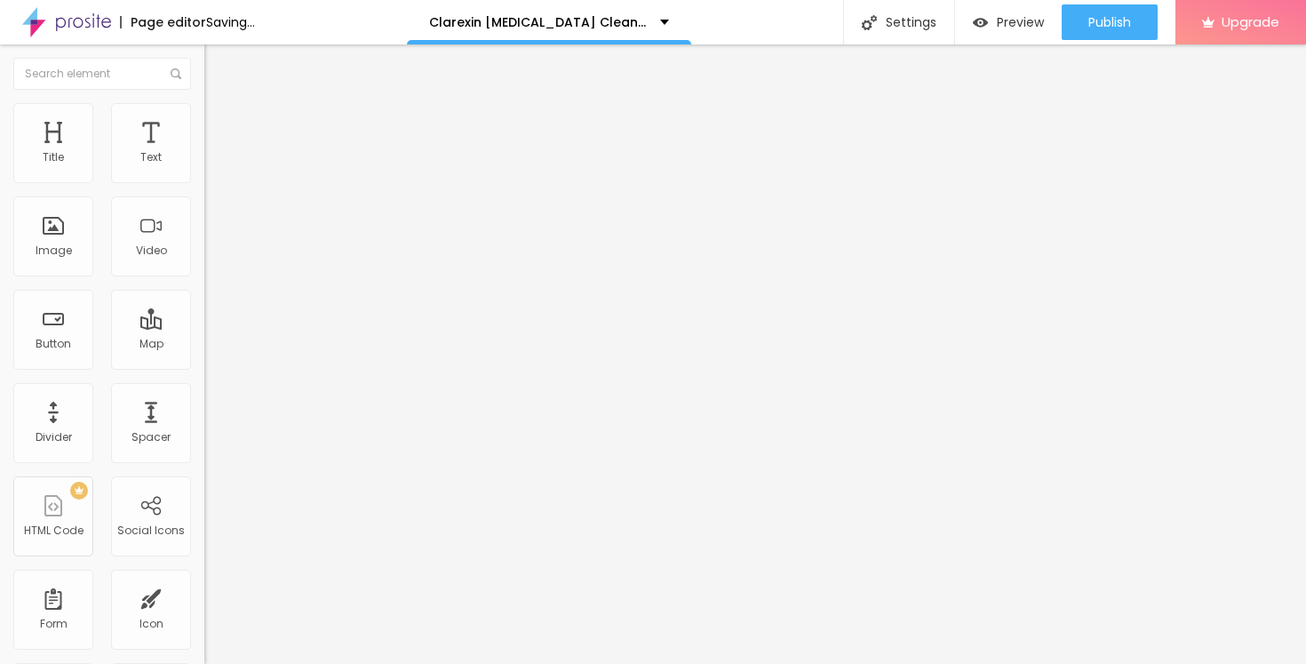
click at [204, 116] on li "Style" at bounding box center [306, 112] width 204 height 18
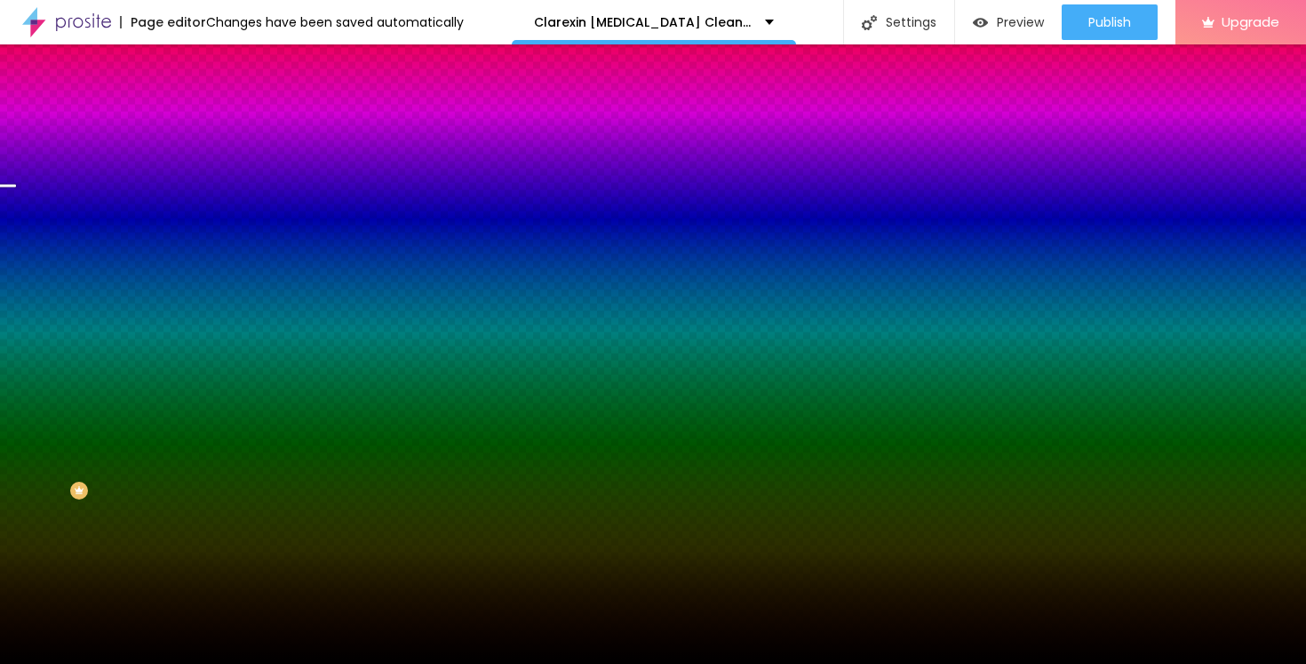
click at [204, 164] on span "Change image" at bounding box center [251, 155] width 95 height 15
drag, startPoint x: 193, startPoint y: 255, endPoint x: 243, endPoint y: 266, distance: 50.9
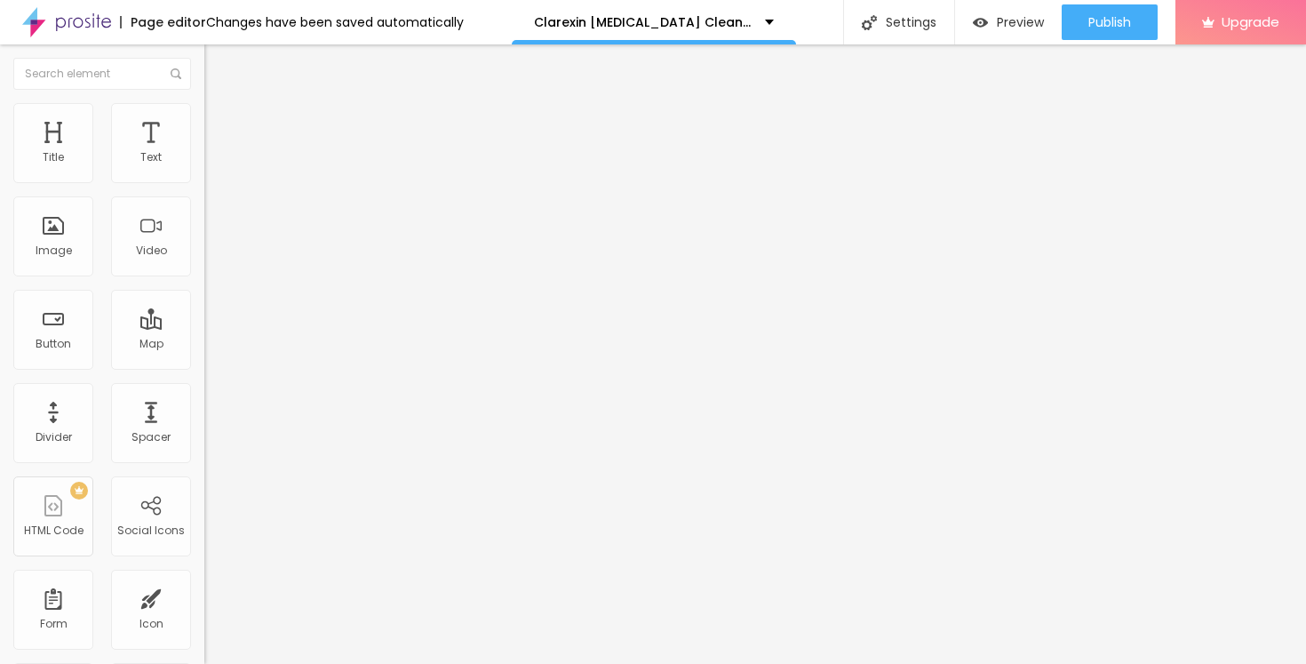
click at [212, 165] on icon "button" at bounding box center [217, 160] width 11 height 11
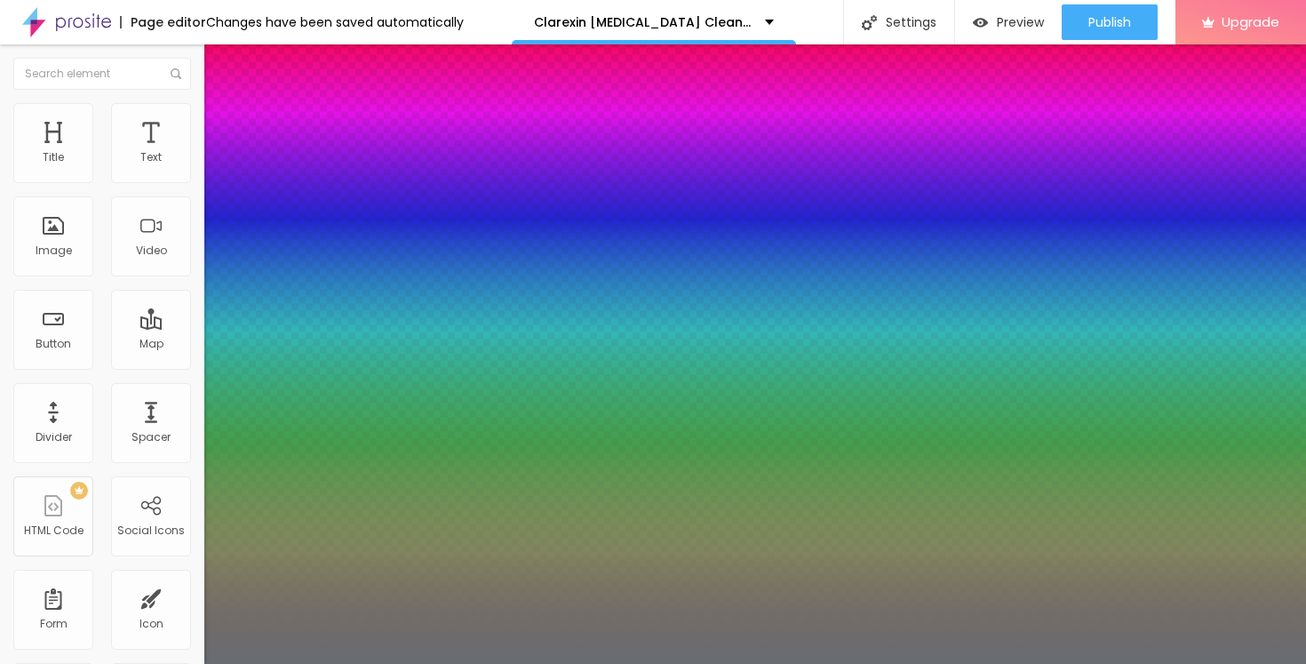
type input "1"
type input "24"
type input "1"
type input "23"
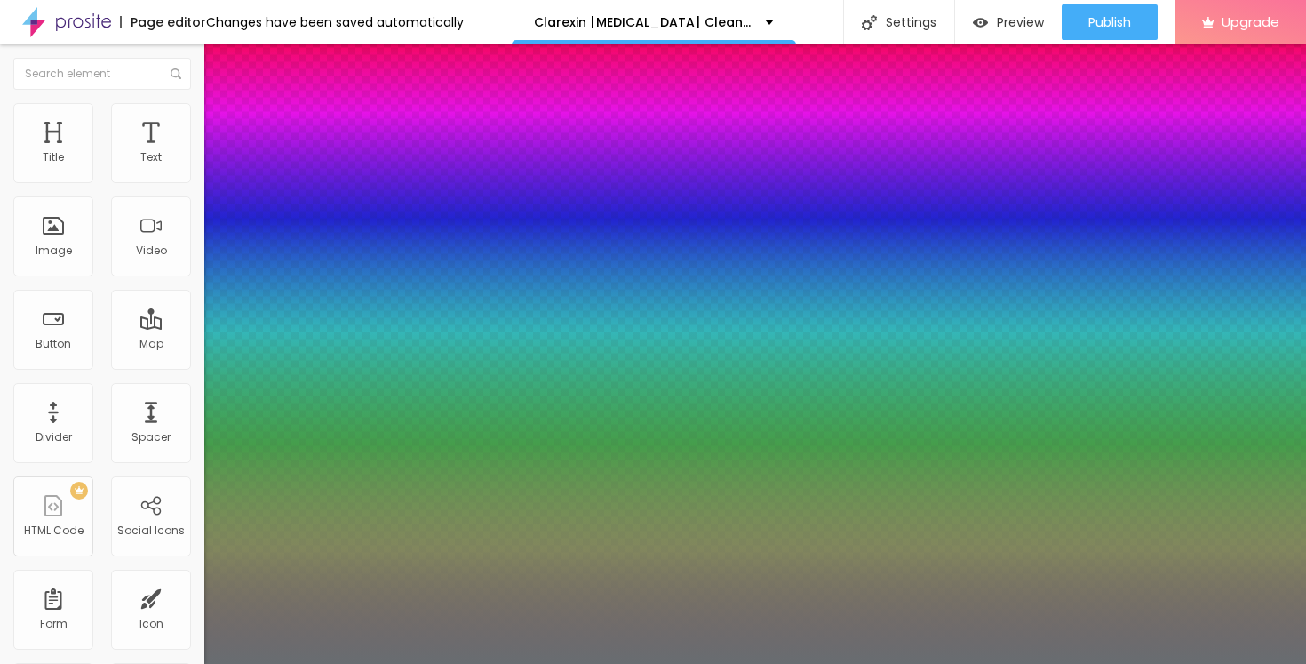
type input "23"
type input "1"
type input "22"
type input "1"
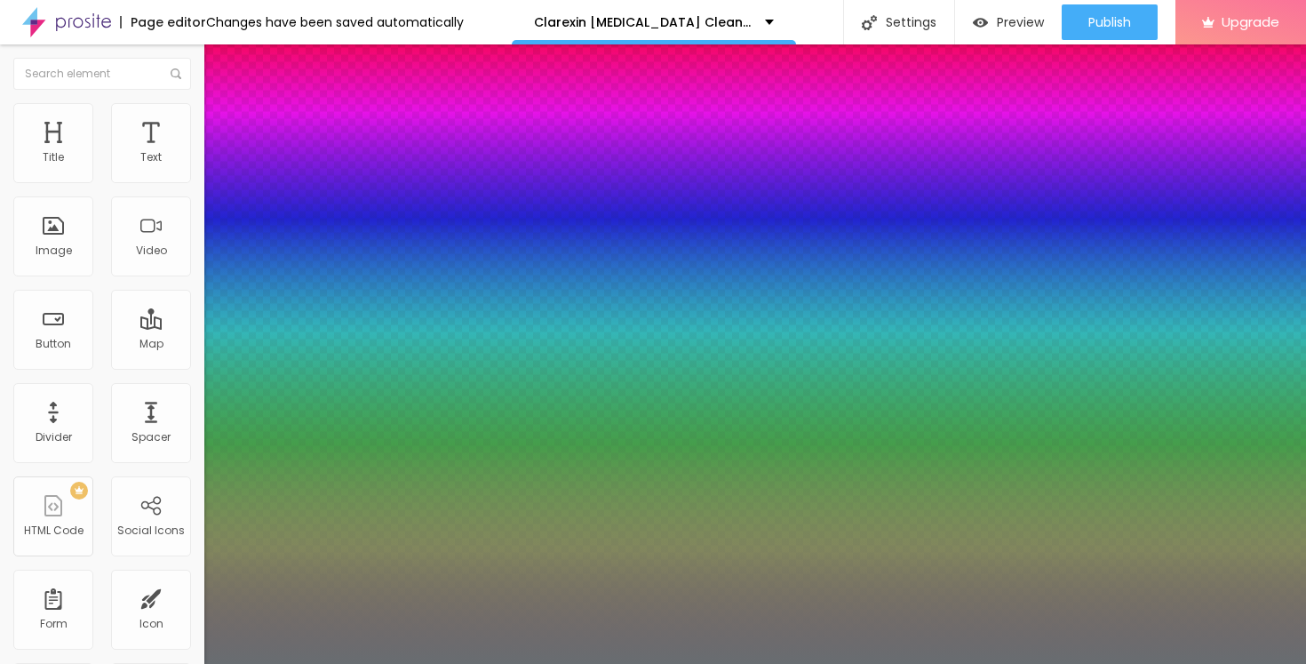
type input "21"
type input "1"
type input "20"
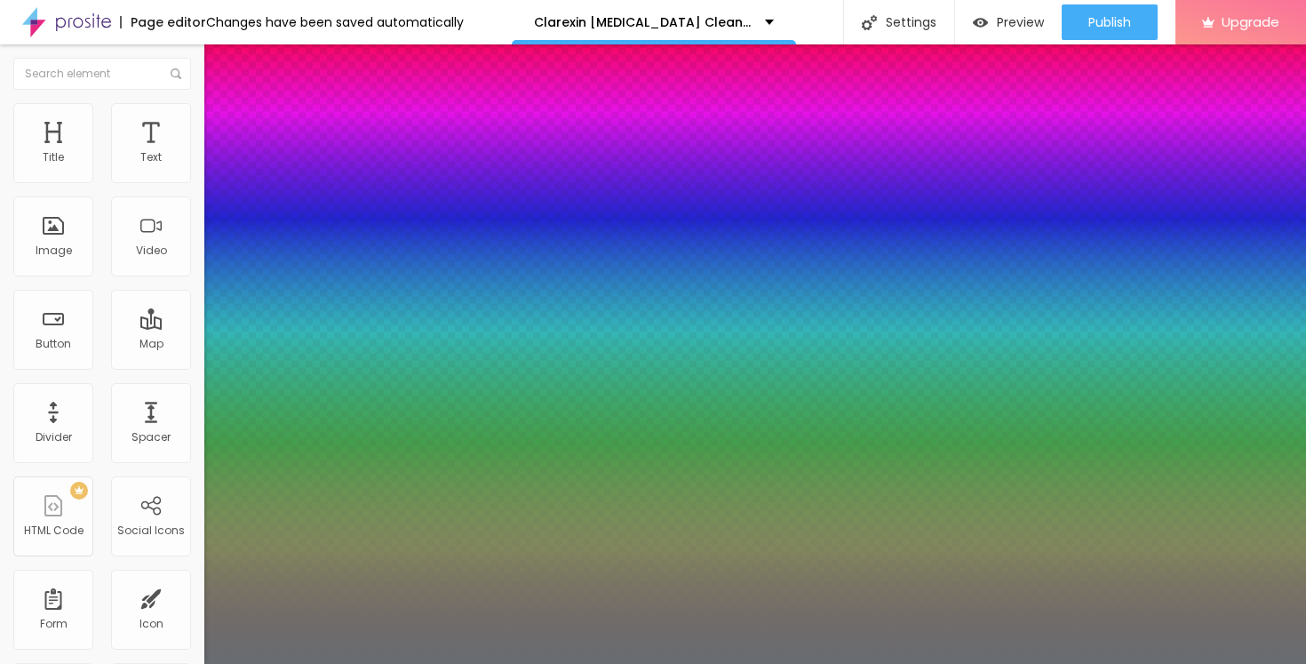
type input "1"
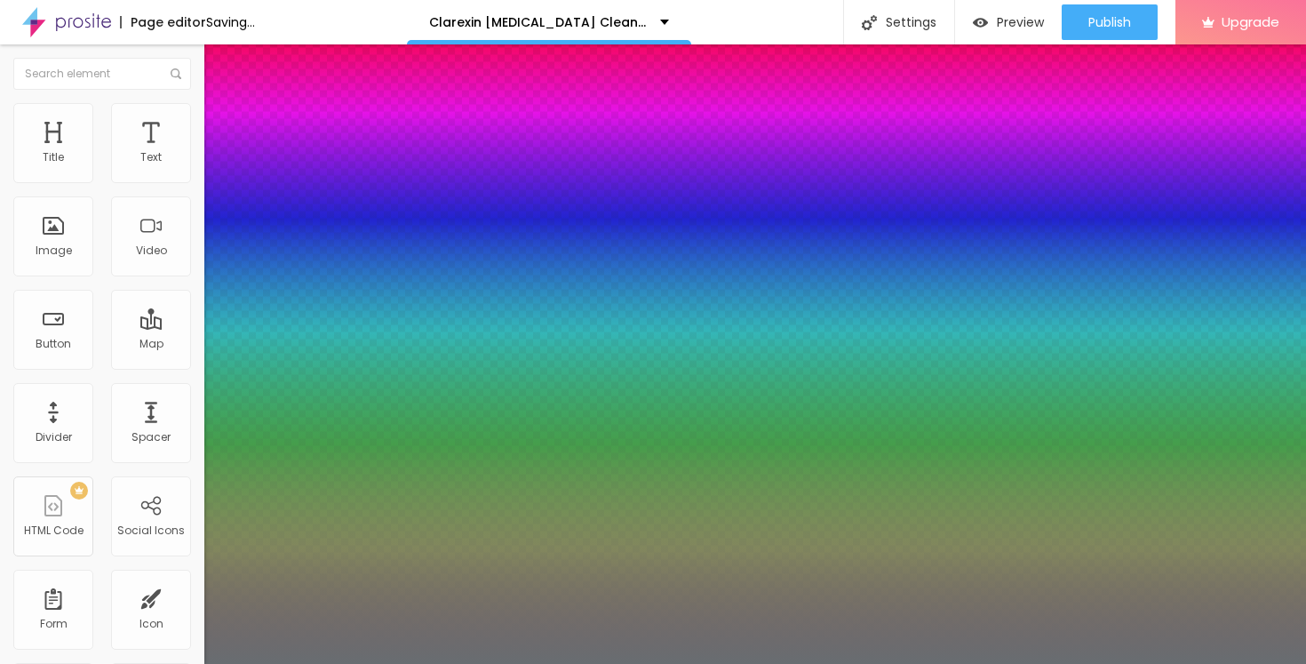
type input "19"
type input "1"
type input "18"
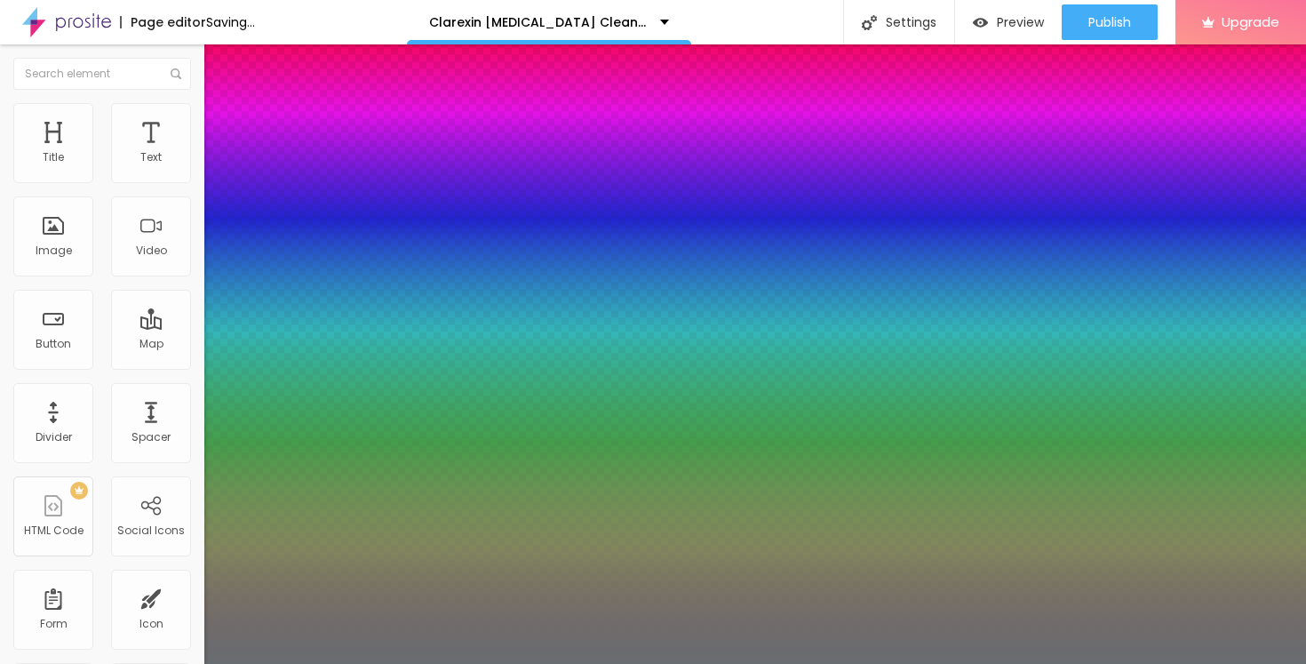
type input "1"
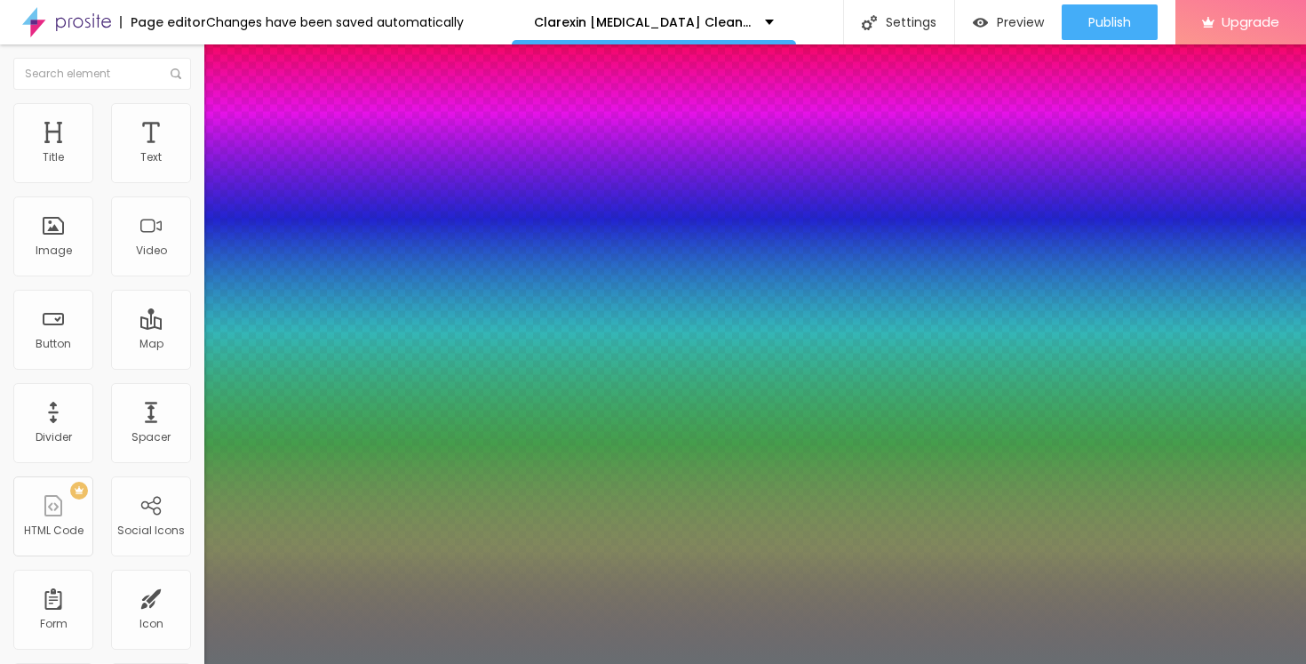
type input "17"
type input "1"
drag, startPoint x: 251, startPoint y: 301, endPoint x: 242, endPoint y: 304, distance: 9.3
type input "17"
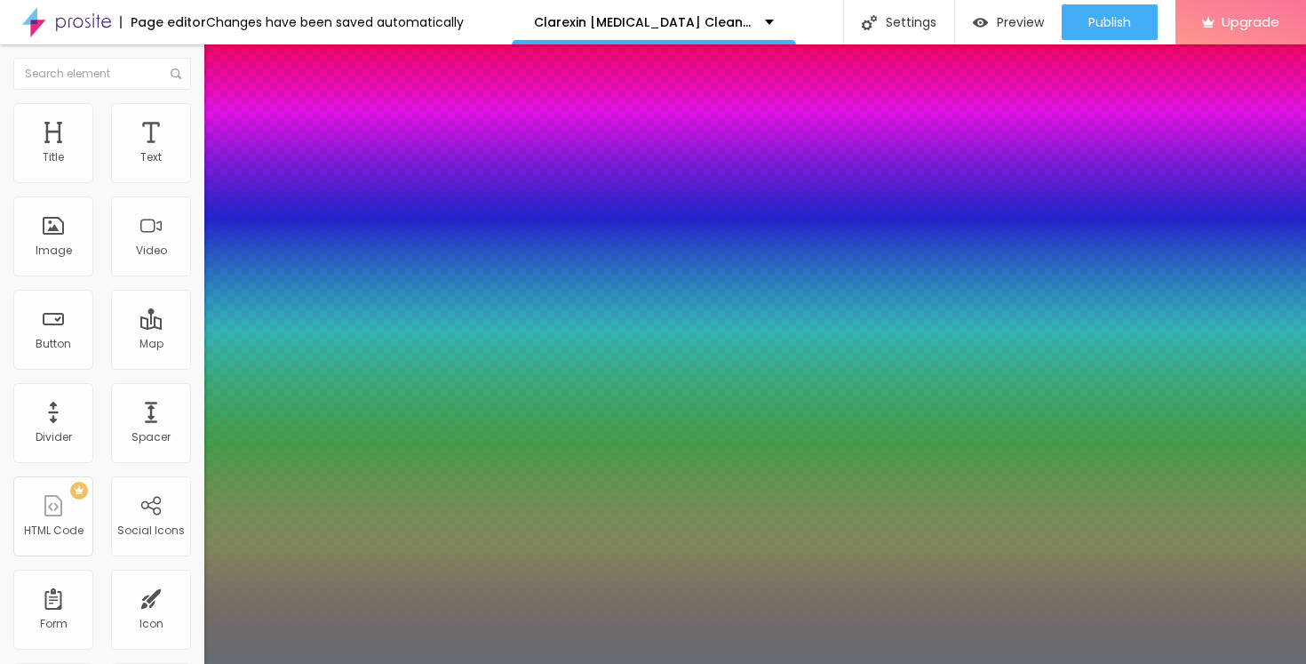
type input "1"
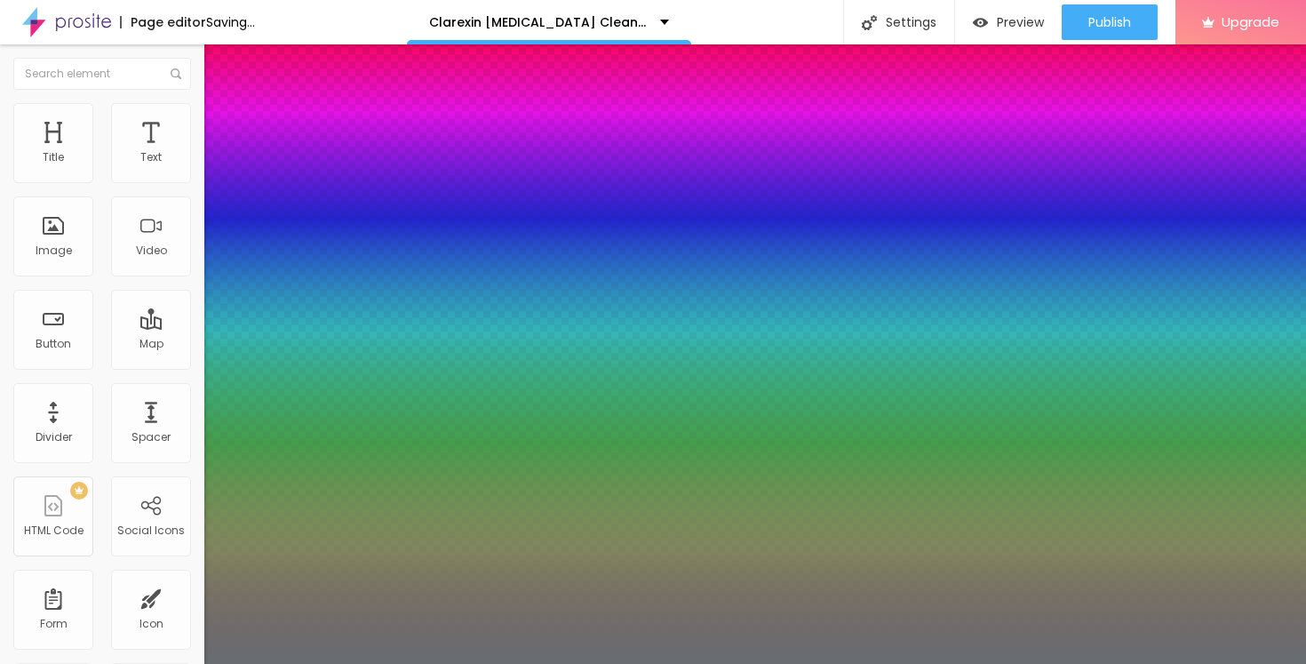
click at [639, 663] on div at bounding box center [653, 664] width 1306 height 0
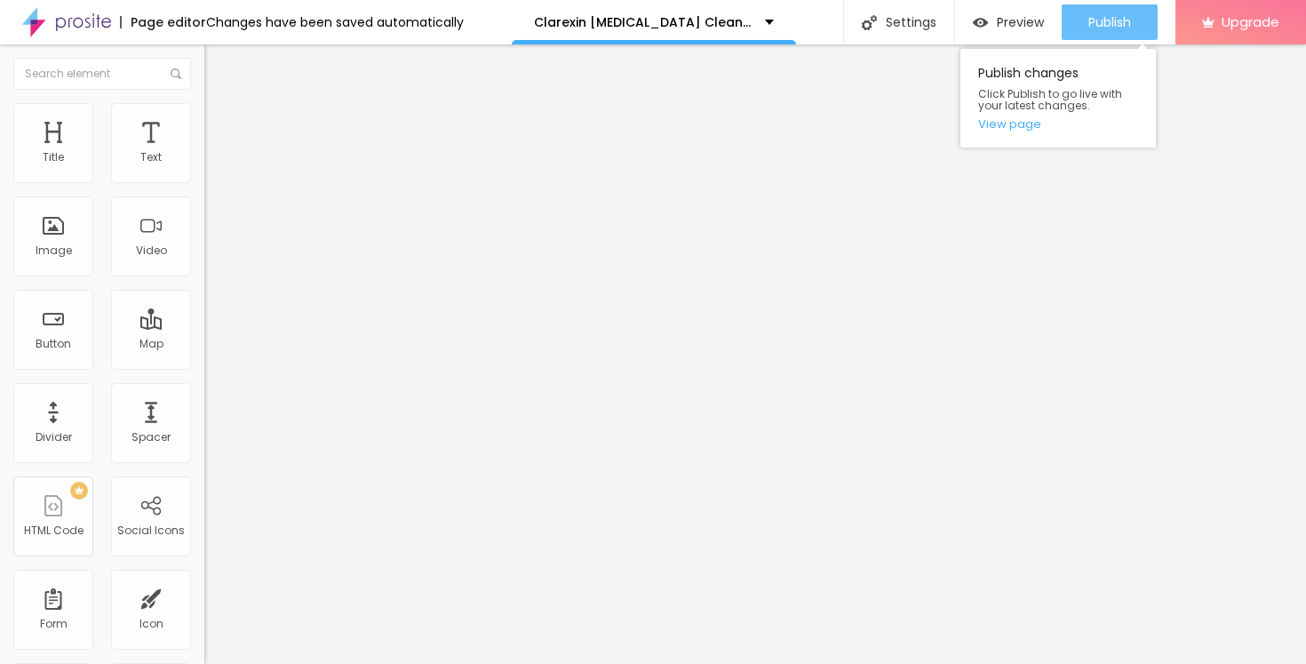
click at [1098, 12] on div "Publish" at bounding box center [1110, 22] width 43 height 36
click at [1014, 126] on link "View page" at bounding box center [1059, 124] width 160 height 12
